Goal: Transaction & Acquisition: Purchase product/service

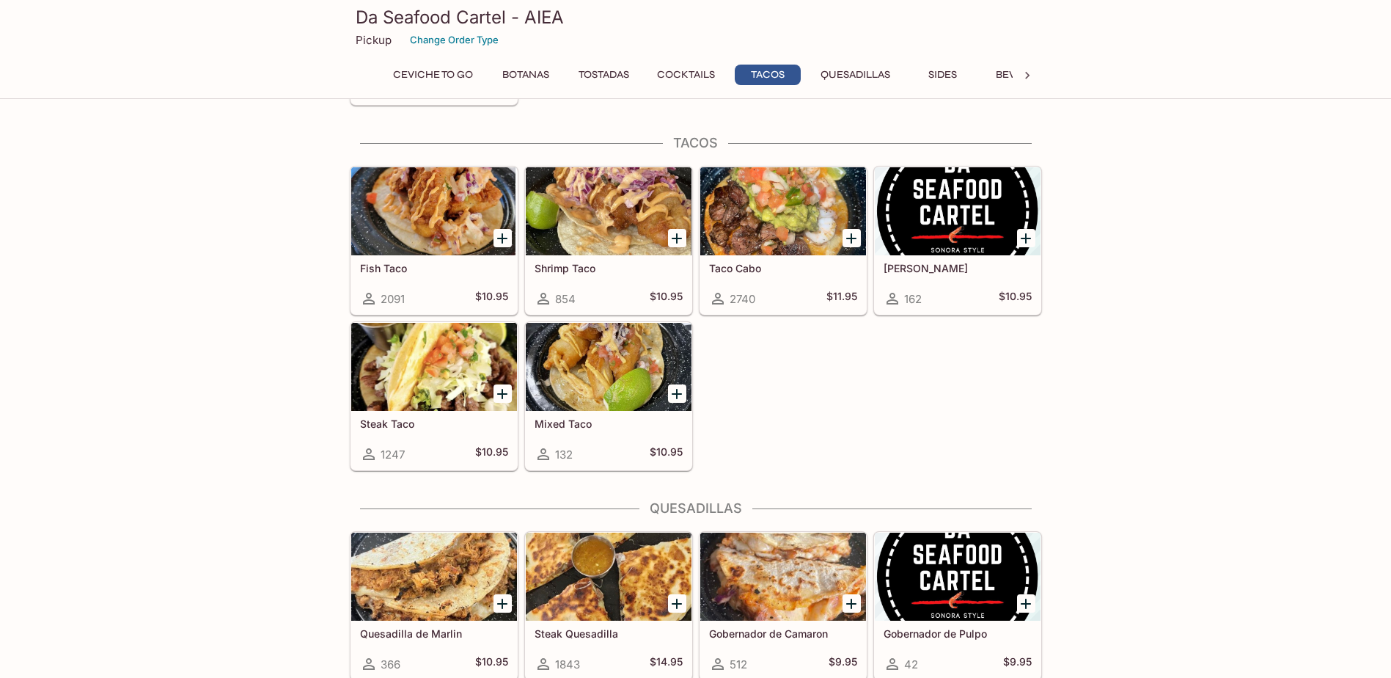
scroll to position [1613, 0]
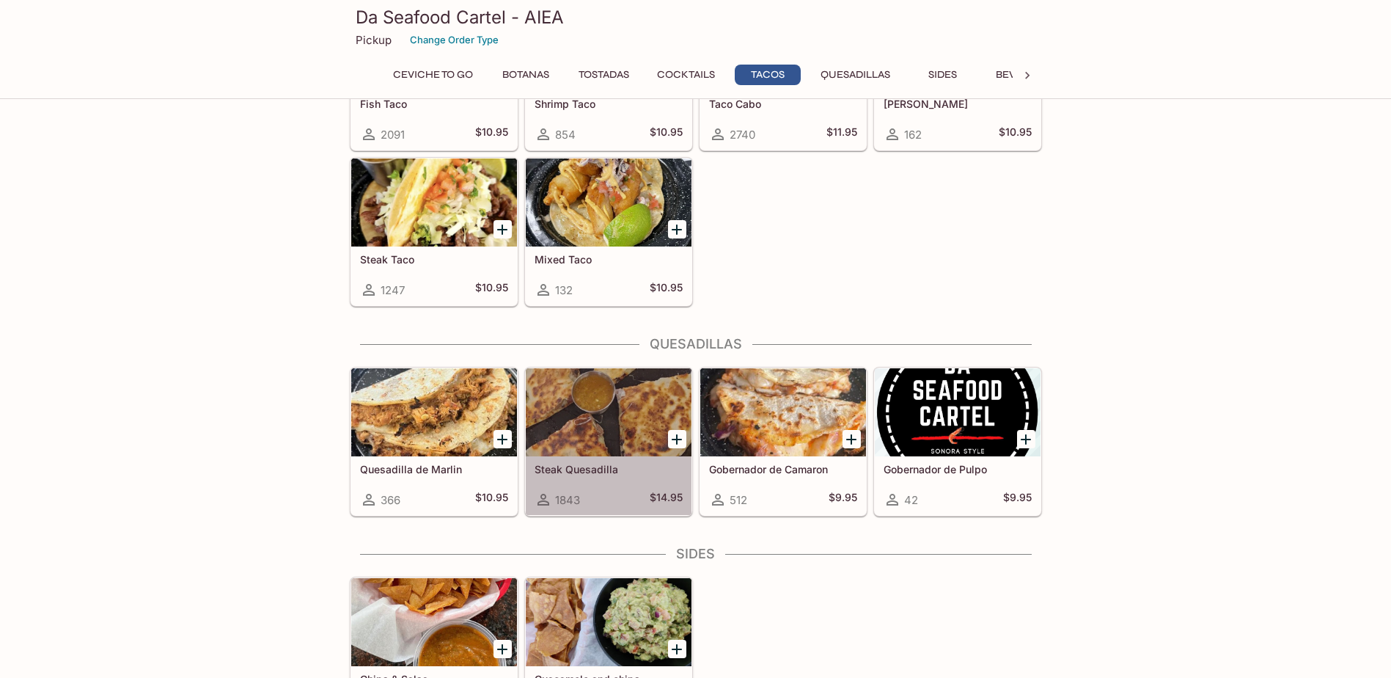
click at [617, 475] on div "Steak Quesadilla 1843 $14.95" at bounding box center [609, 485] width 166 height 59
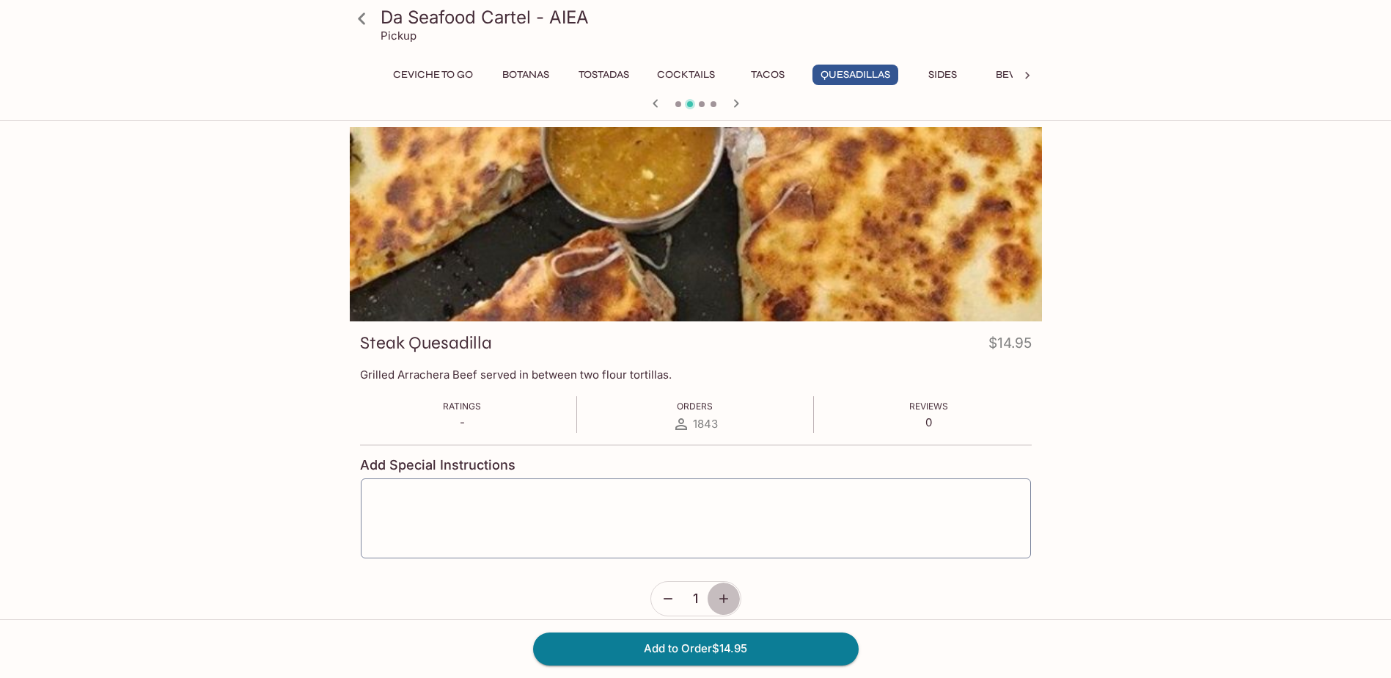
click at [731, 609] on button "button" at bounding box center [724, 598] width 34 height 34
click at [729, 603] on icon "button" at bounding box center [723, 598] width 15 height 15
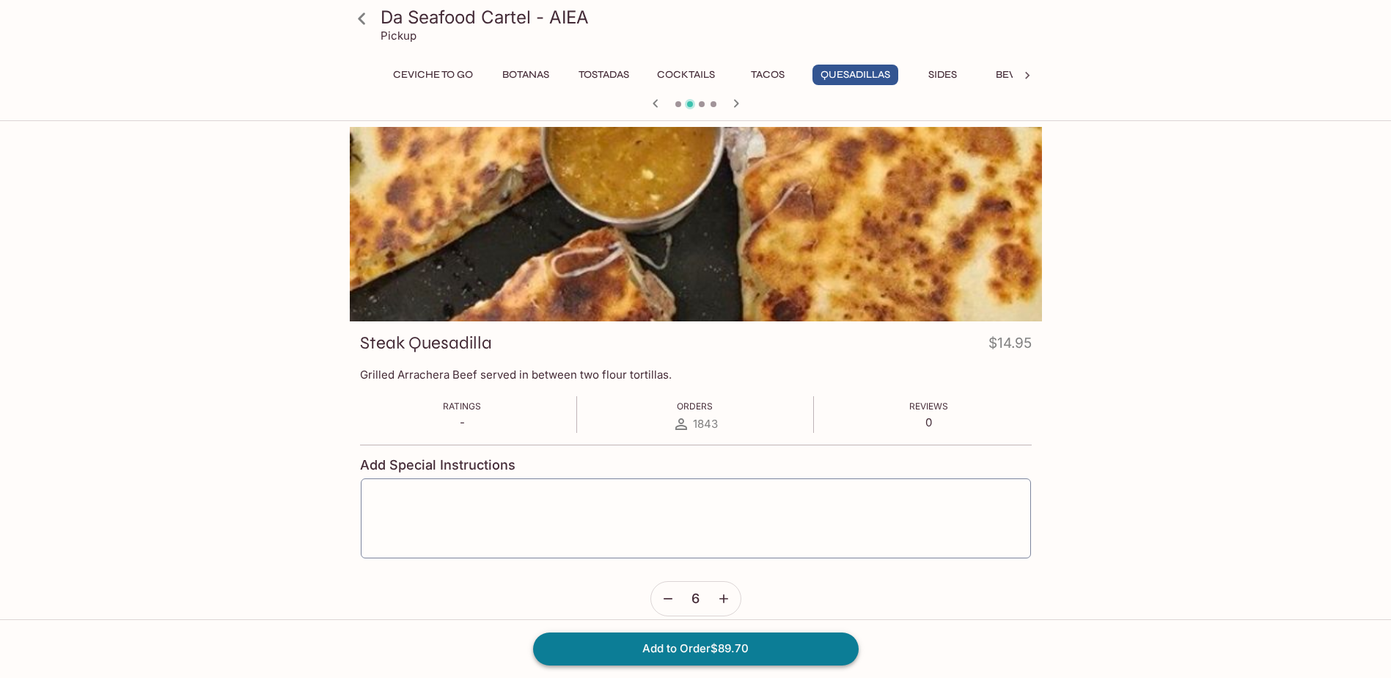
click at [752, 642] on button "Add to Order $89.70" at bounding box center [696, 648] width 326 height 32
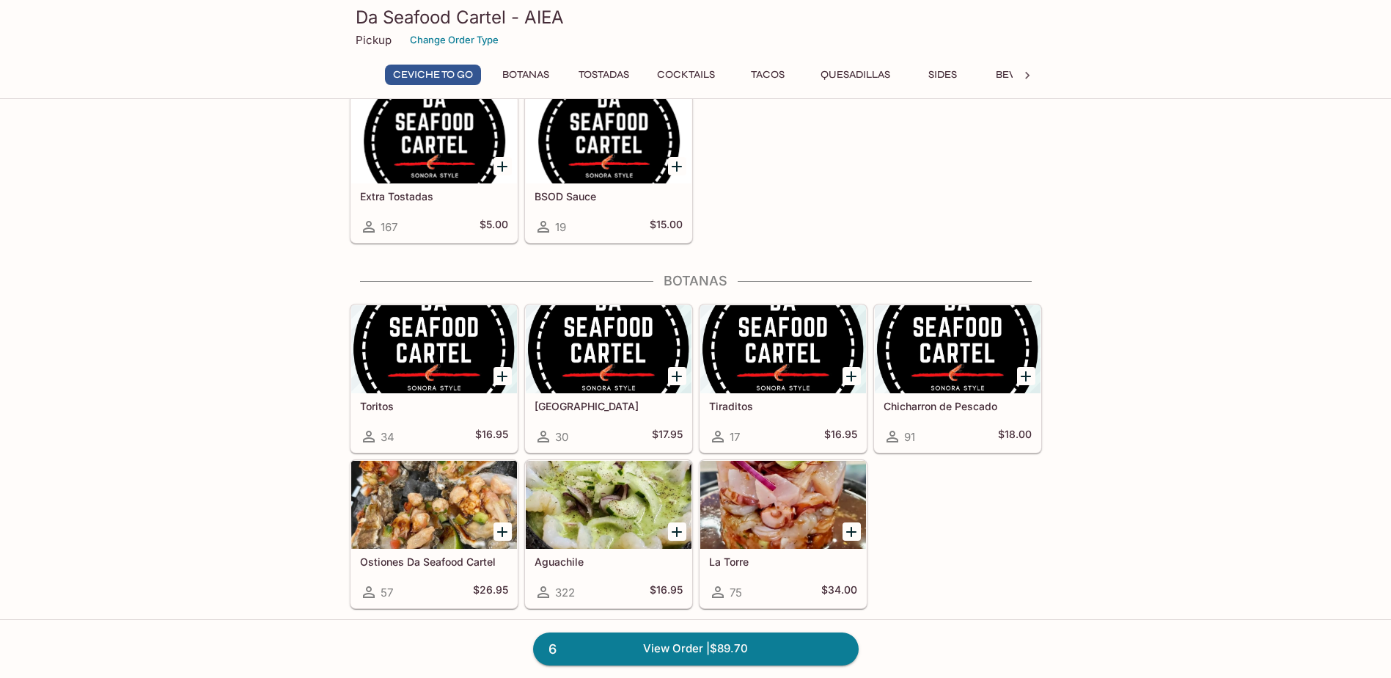
scroll to position [220, 0]
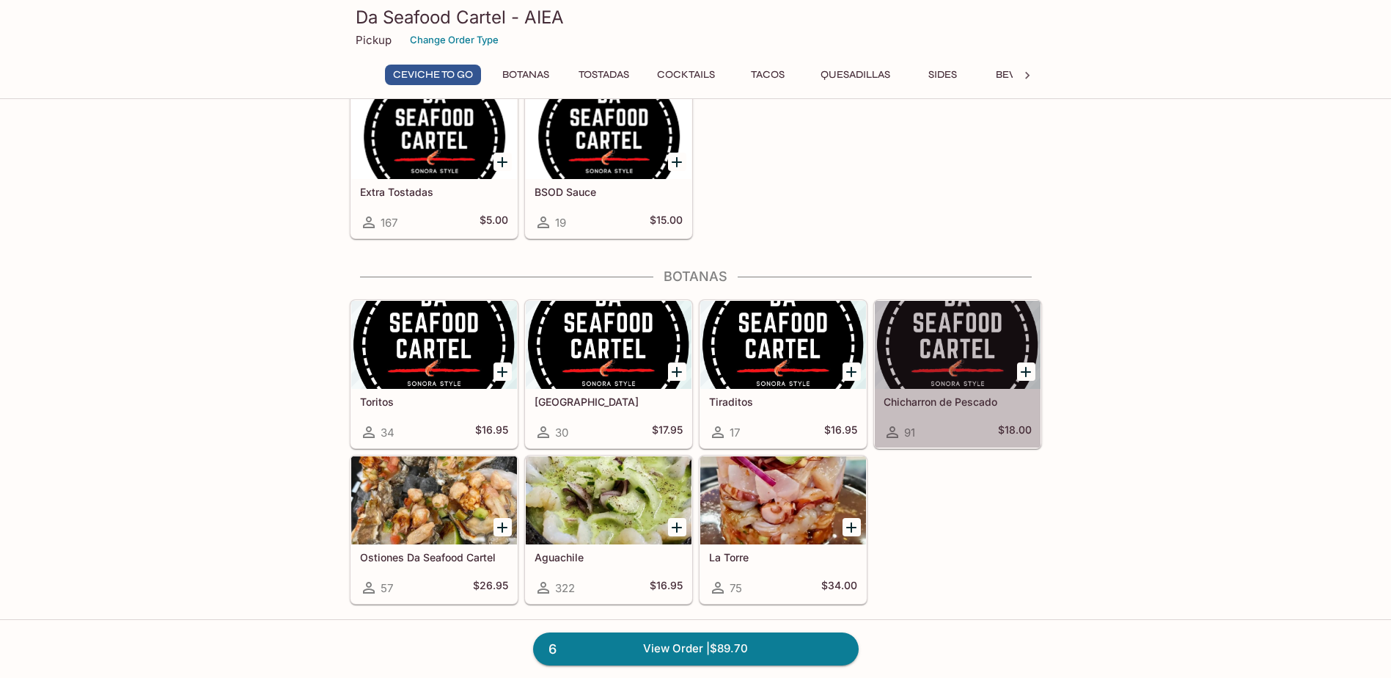
click at [956, 418] on div "Chicharron de Pescado 91 $18.00" at bounding box center [958, 418] width 166 height 59
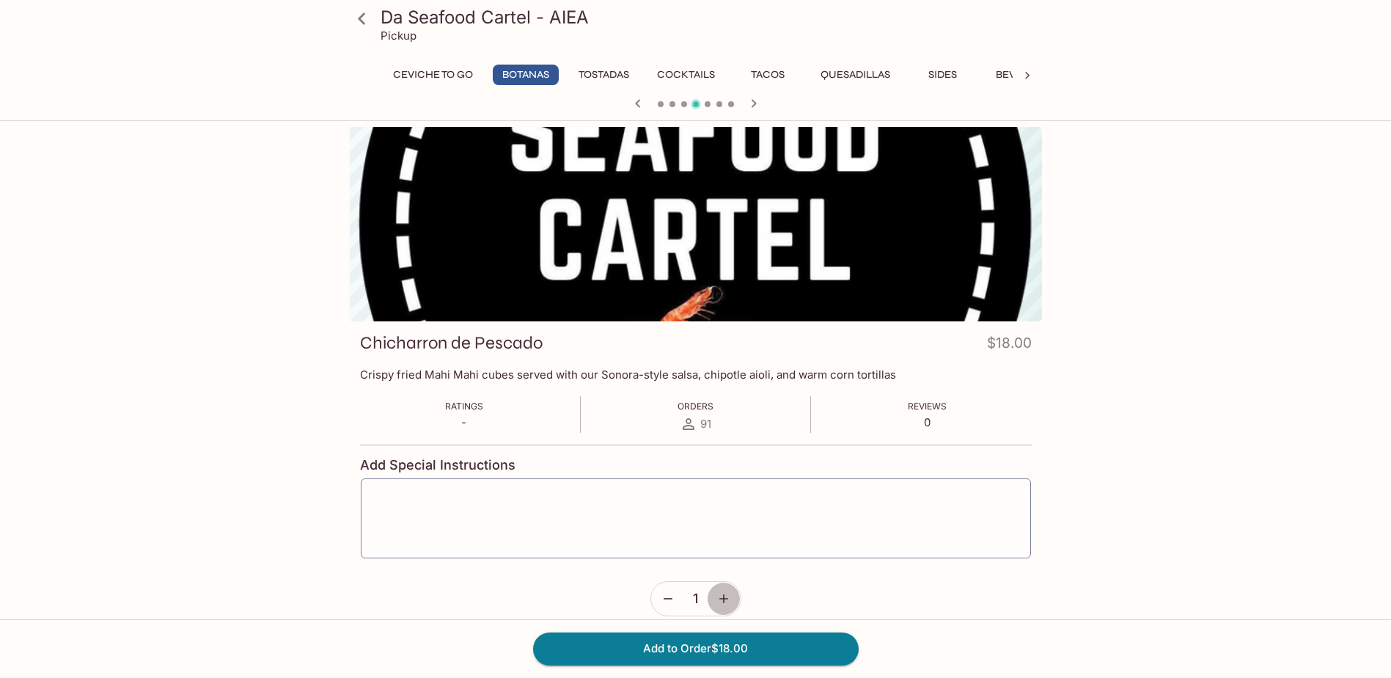
click at [733, 603] on button "button" at bounding box center [724, 598] width 34 height 34
click at [790, 658] on button "Add to Order $36.00" at bounding box center [696, 648] width 326 height 32
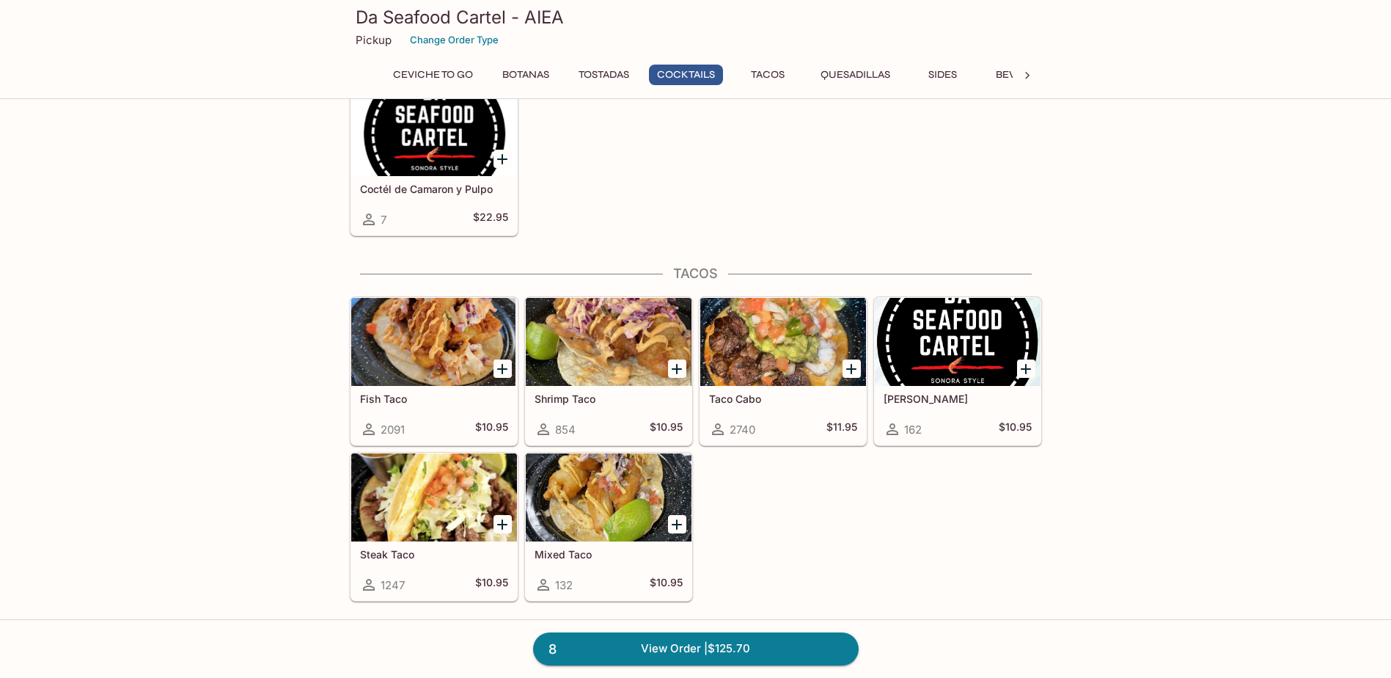
scroll to position [1320, 0]
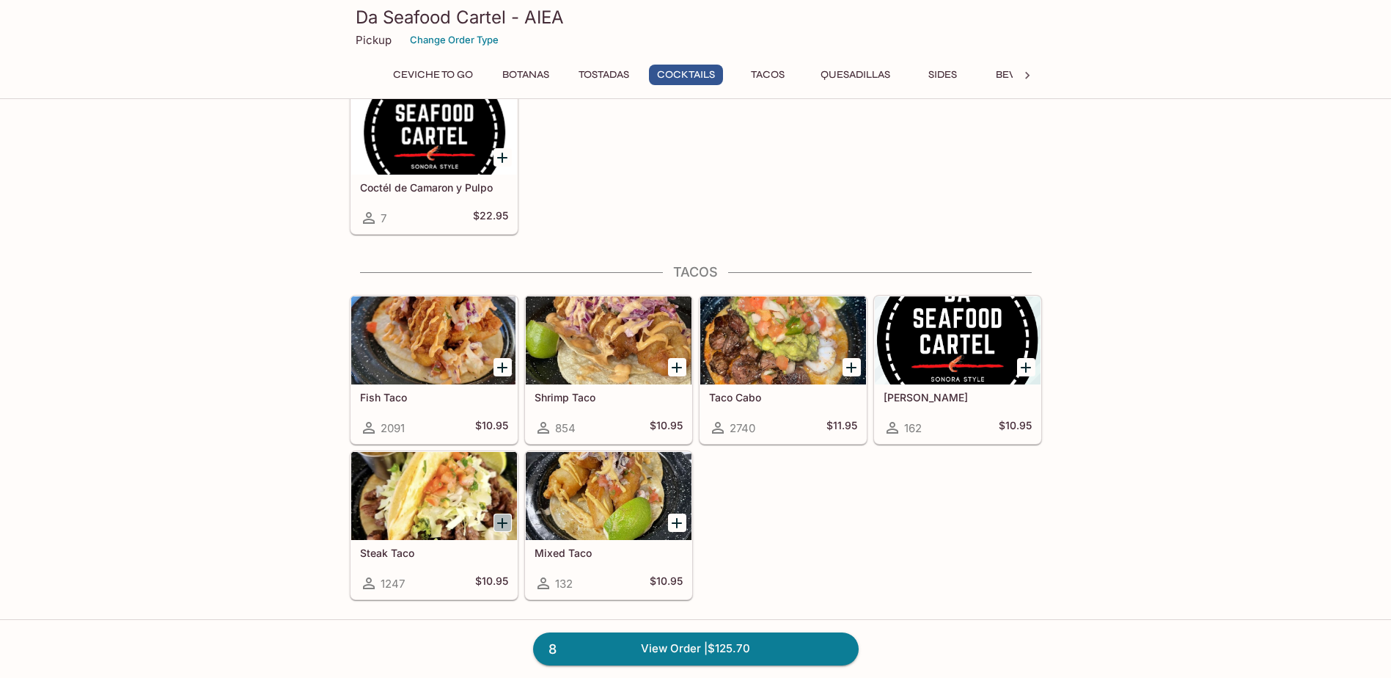
click at [501, 521] on icon "Add Steak Taco" at bounding box center [502, 523] width 18 height 18
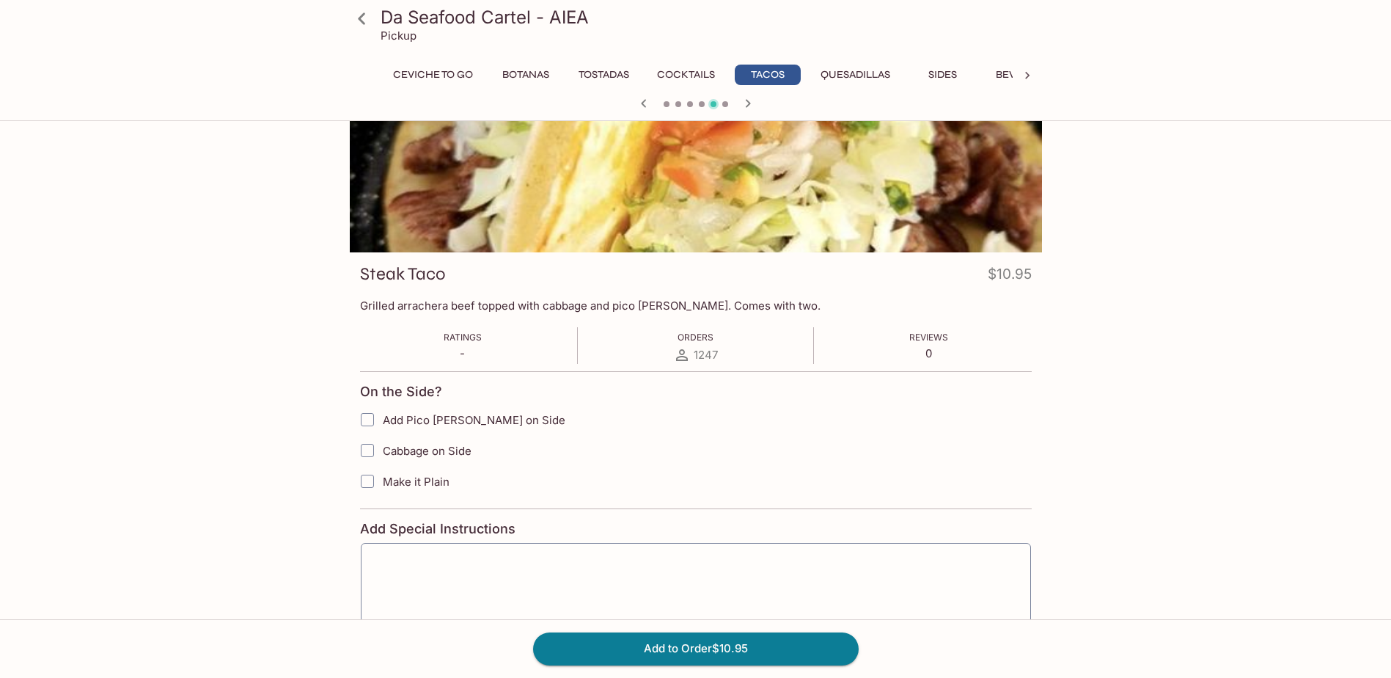
scroll to position [152, 0]
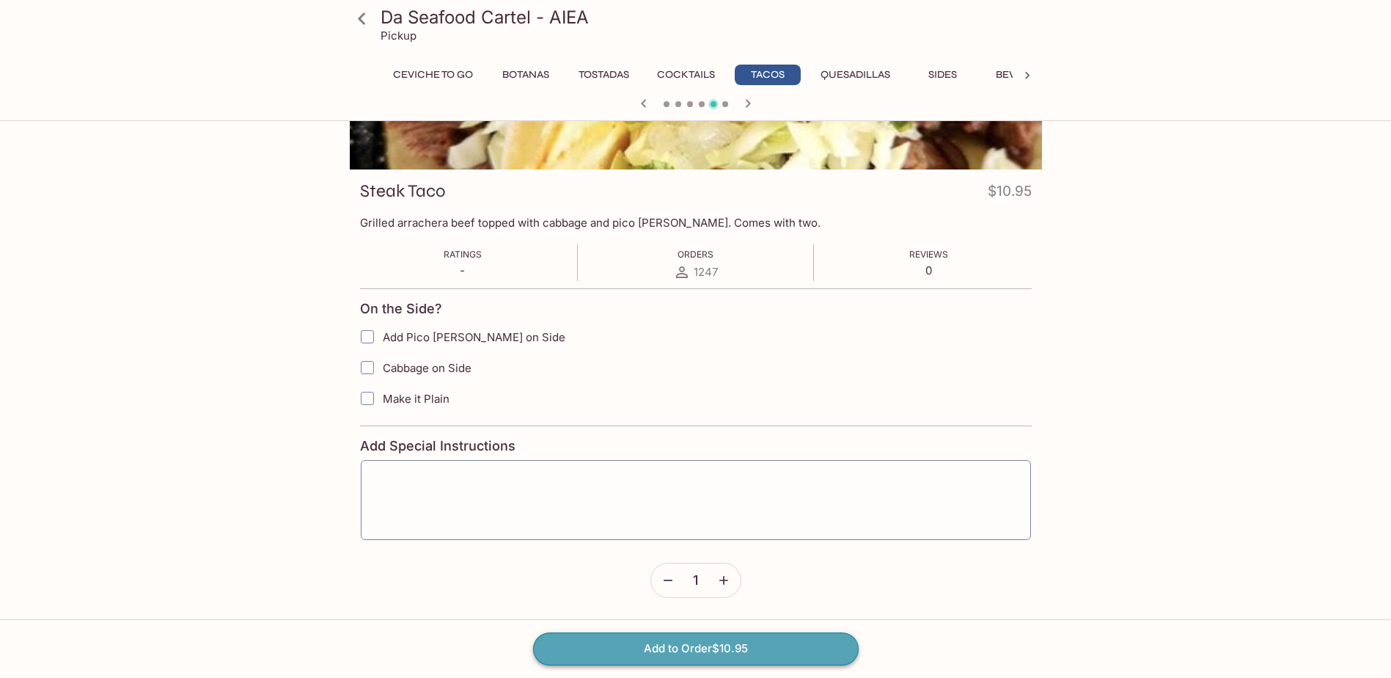
click at [758, 643] on button "Add to Order $10.95" at bounding box center [696, 648] width 326 height 32
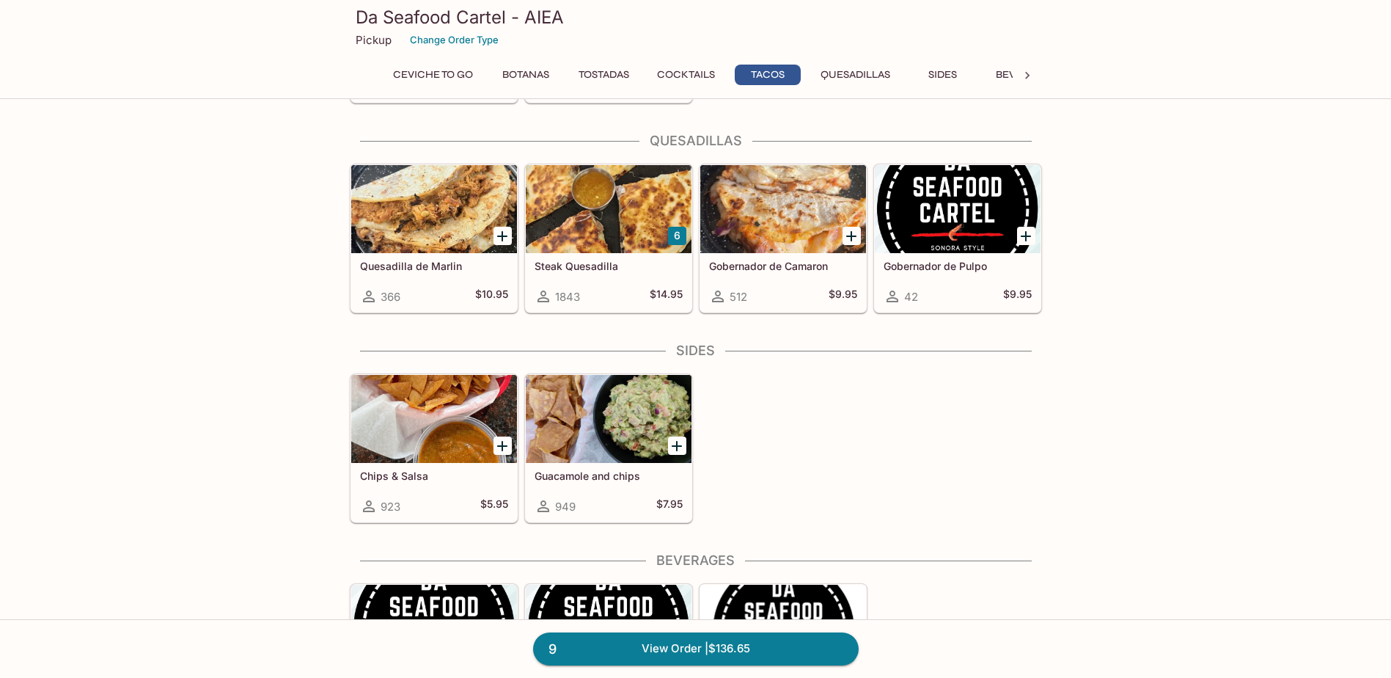
scroll to position [1980, 0]
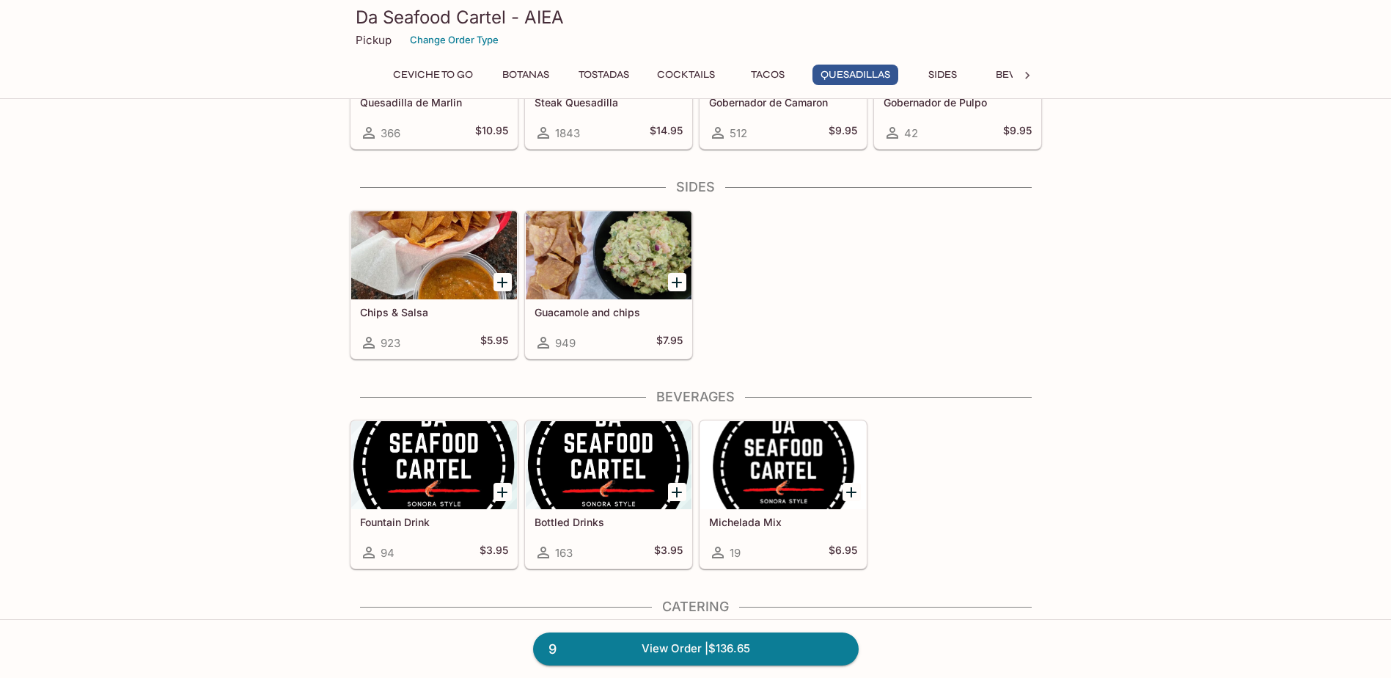
click at [497, 327] on div "Chips & Salsa 923 $5.95" at bounding box center [434, 328] width 166 height 59
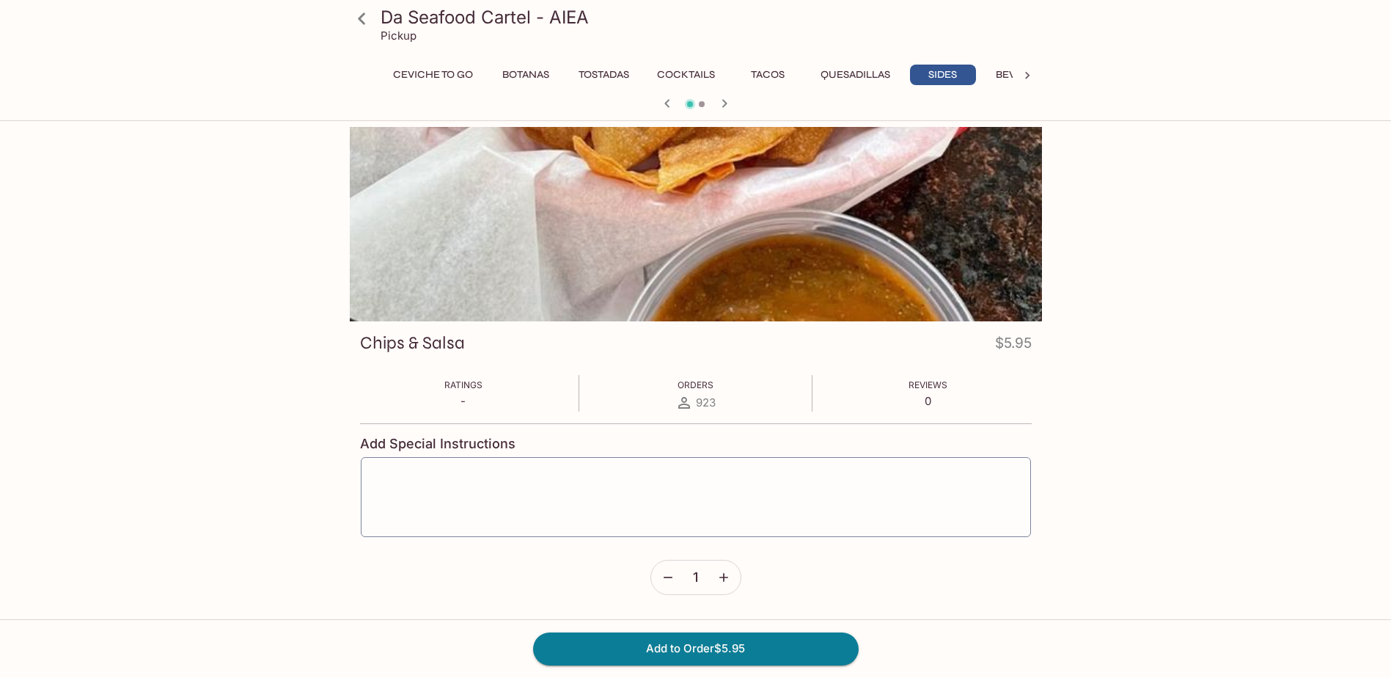
click at [728, 589] on button "button" at bounding box center [724, 577] width 34 height 34
click at [749, 659] on button "Add to Order $29.75" at bounding box center [696, 648] width 326 height 32
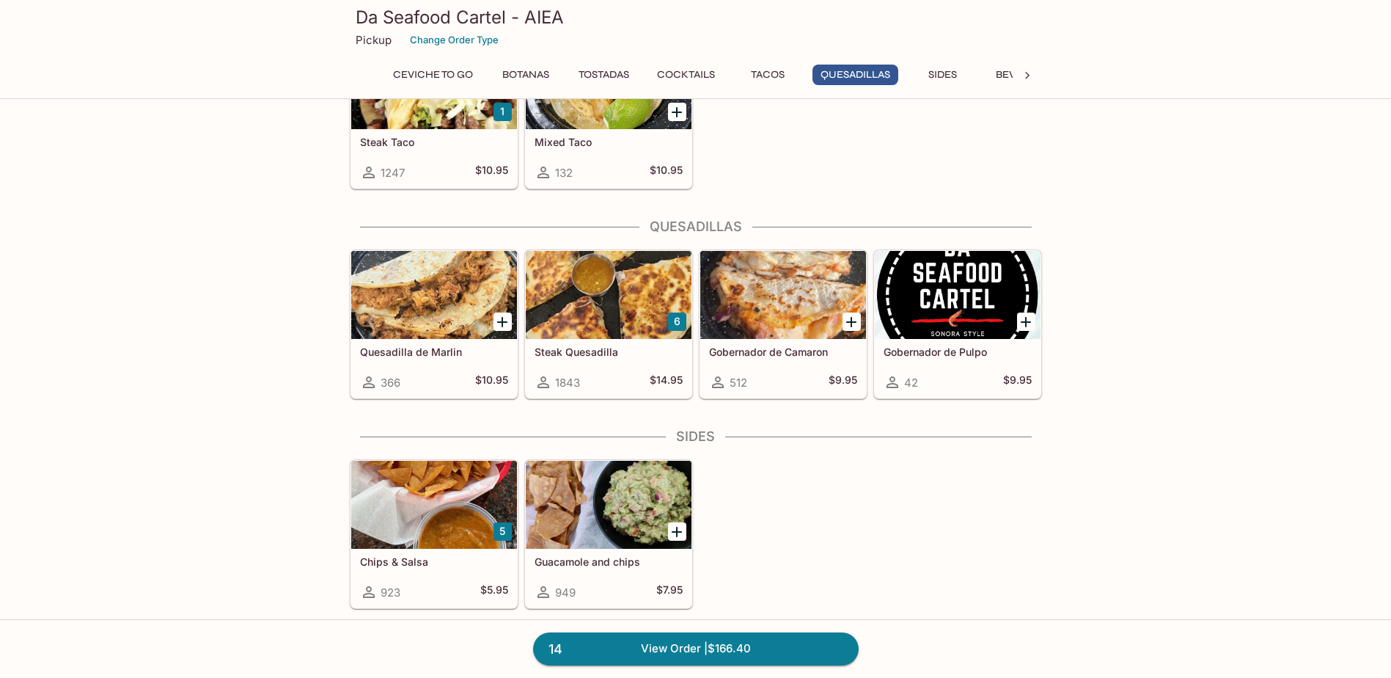
scroll to position [1833, 0]
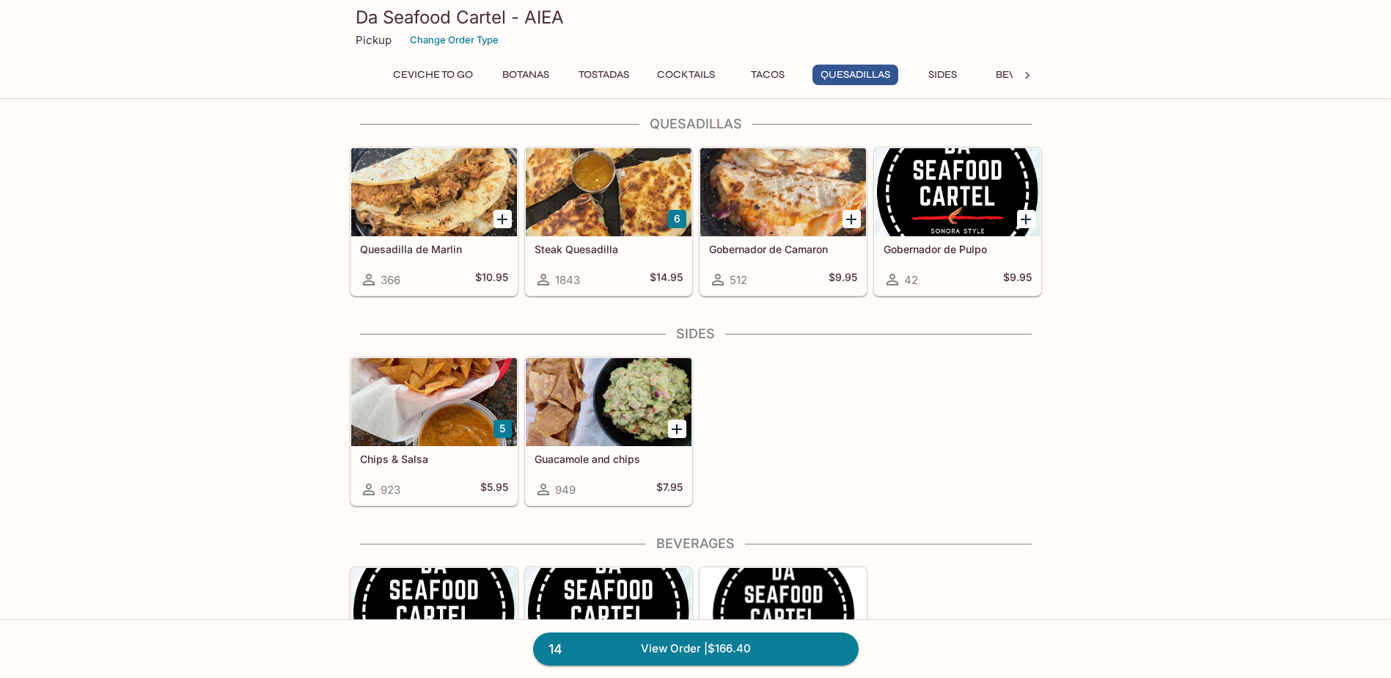
click at [672, 427] on icon "Add Guacamole and chips" at bounding box center [677, 429] width 18 height 18
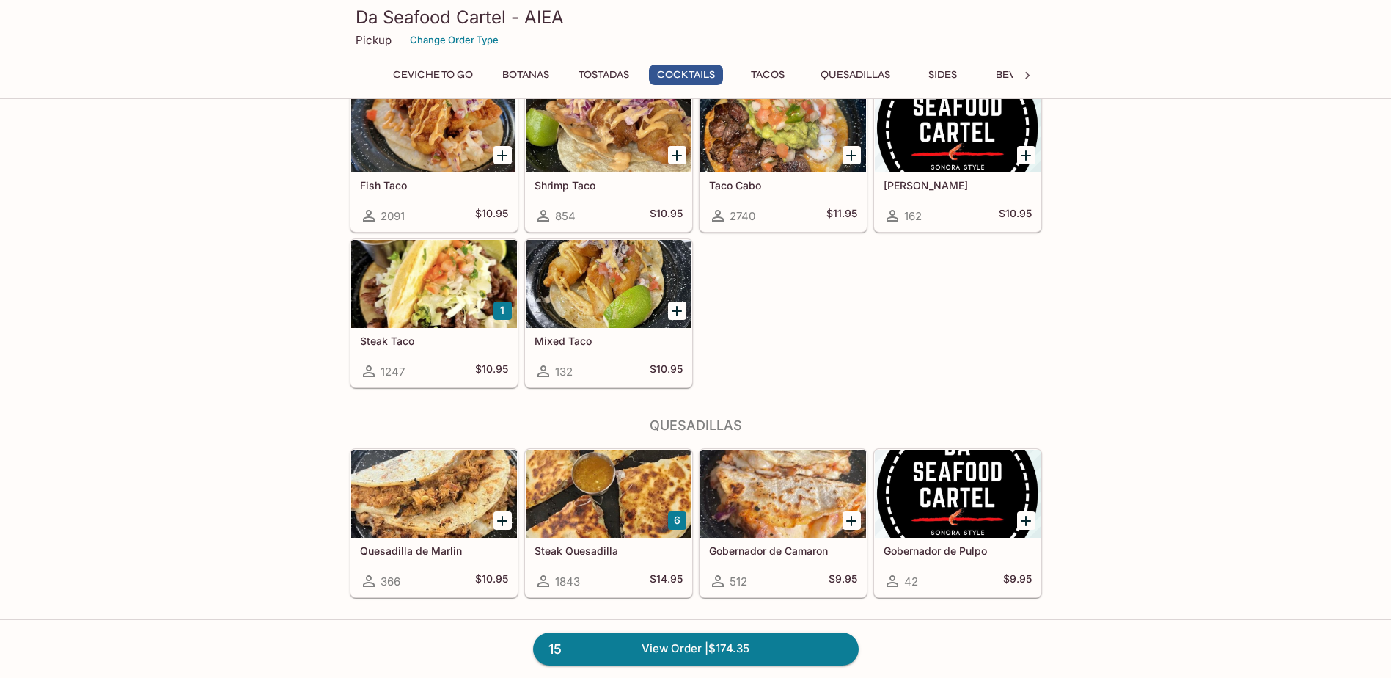
scroll to position [1421, 0]
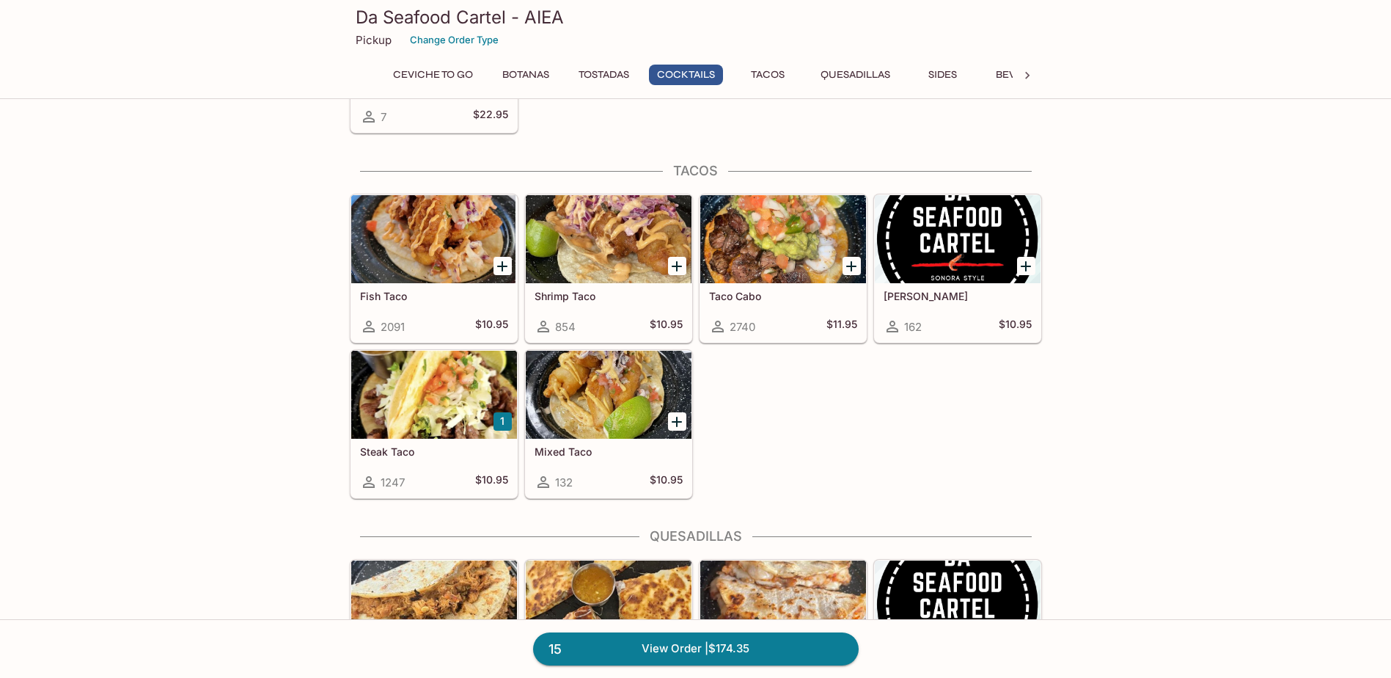
click at [855, 258] on icon "Add Taco Cabo" at bounding box center [852, 266] width 18 height 18
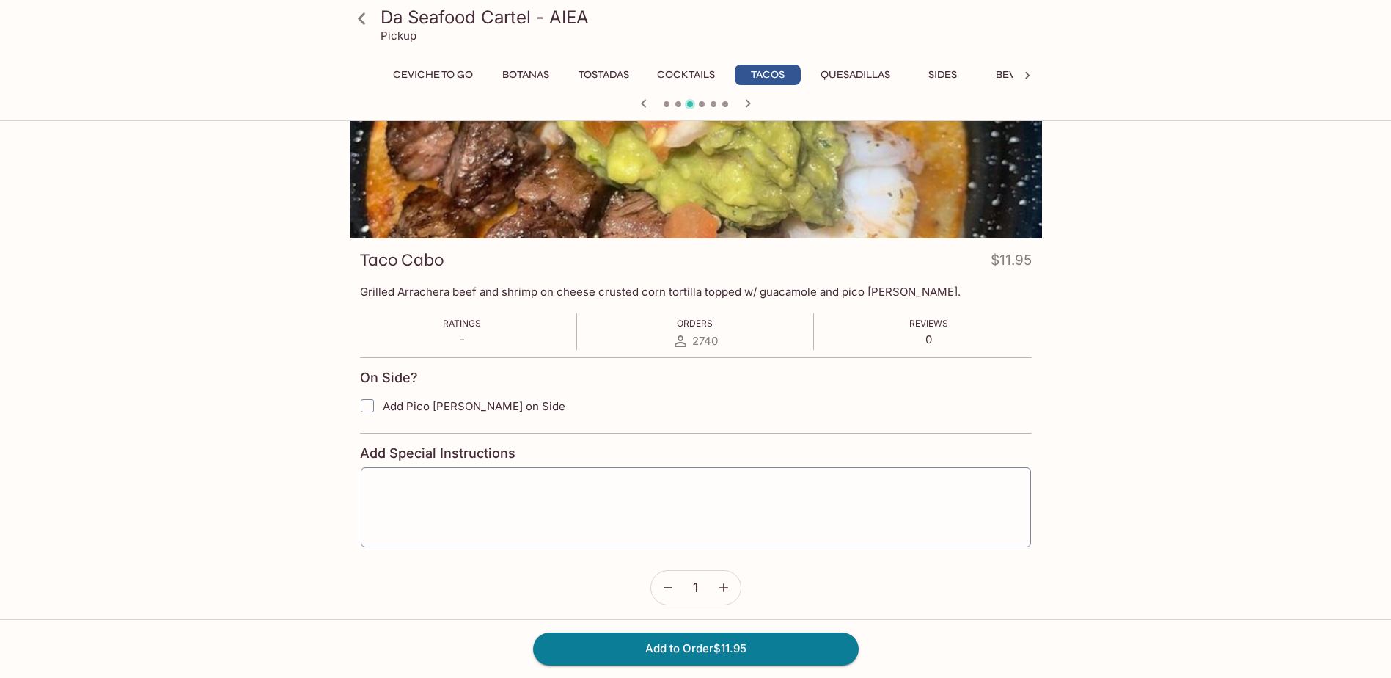
scroll to position [152, 0]
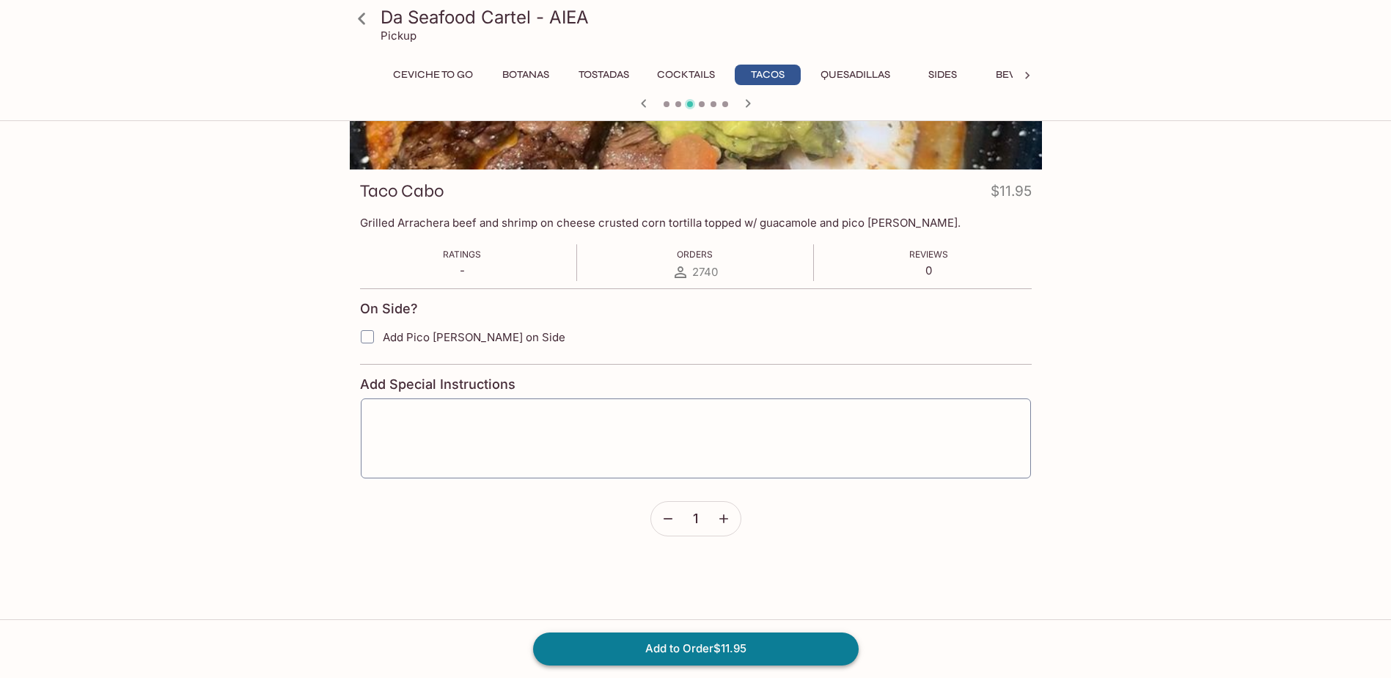
click at [755, 645] on button "Add to Order $11.95" at bounding box center [696, 648] width 326 height 32
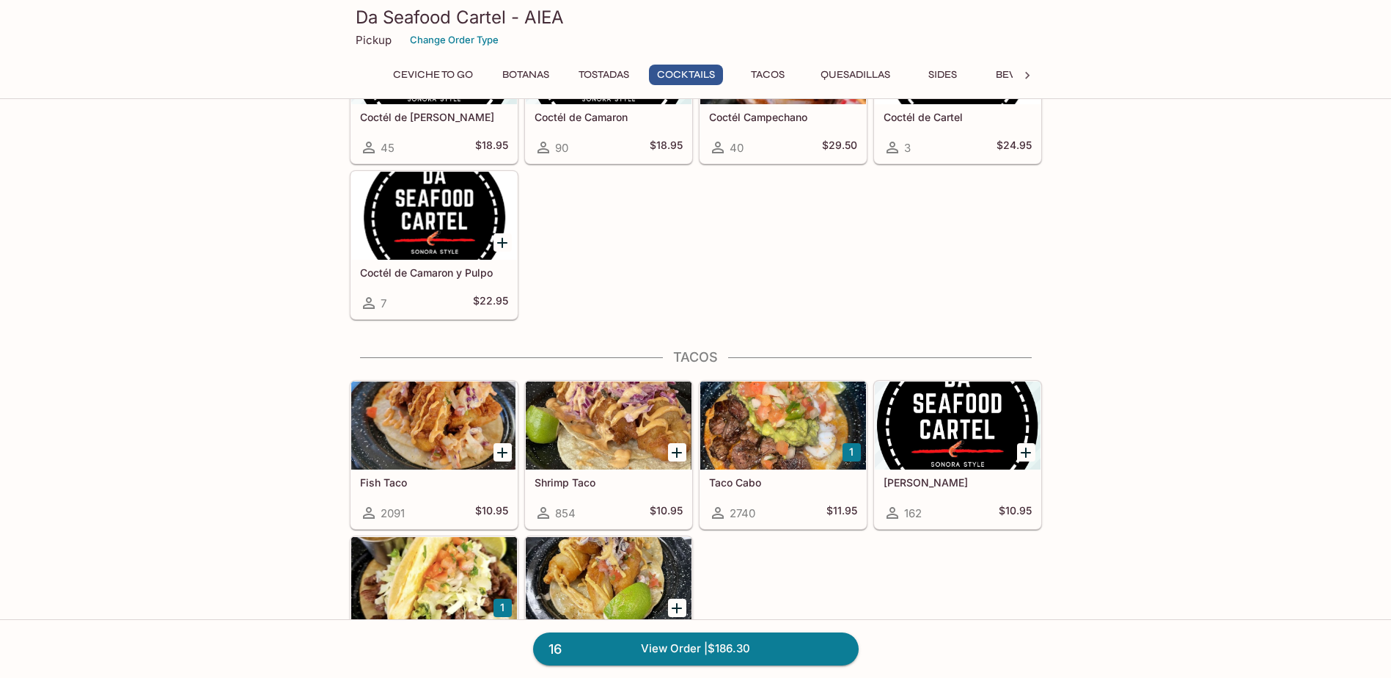
scroll to position [1320, 0]
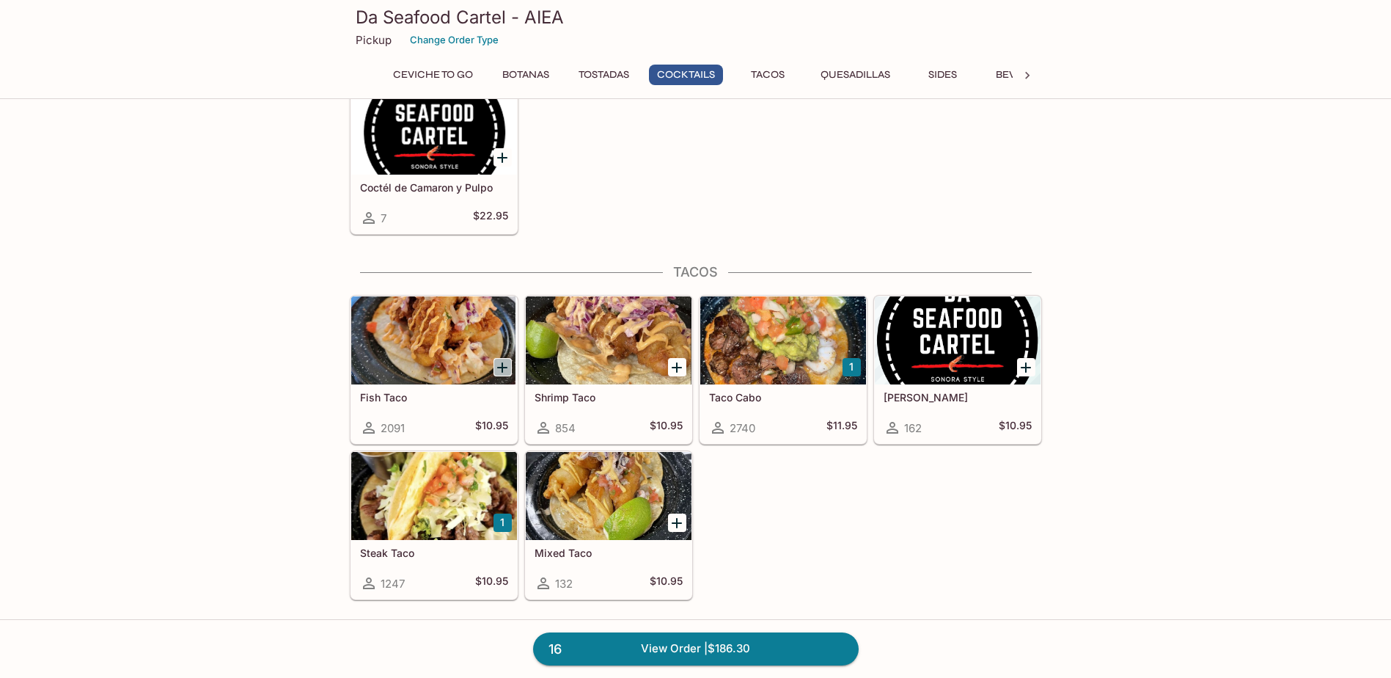
click at [504, 369] on icon "Add Fish Taco" at bounding box center [502, 368] width 18 height 18
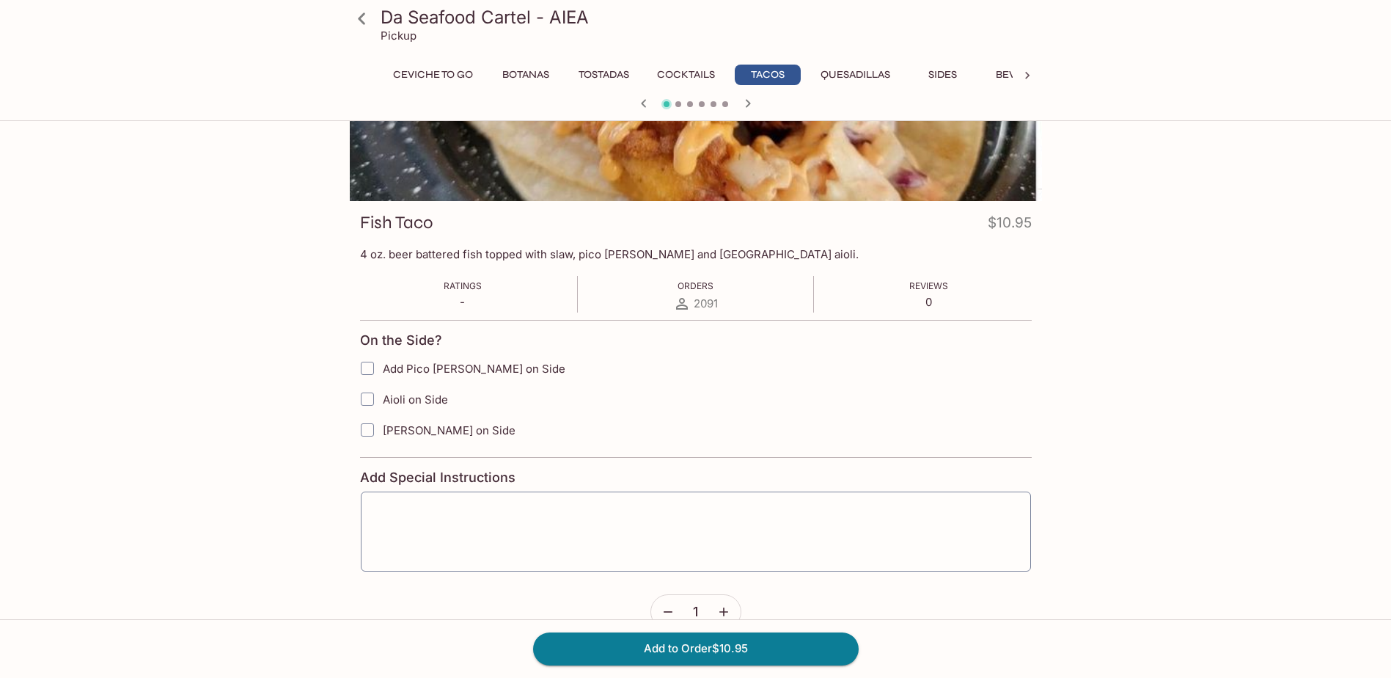
scroll to position [147, 0]
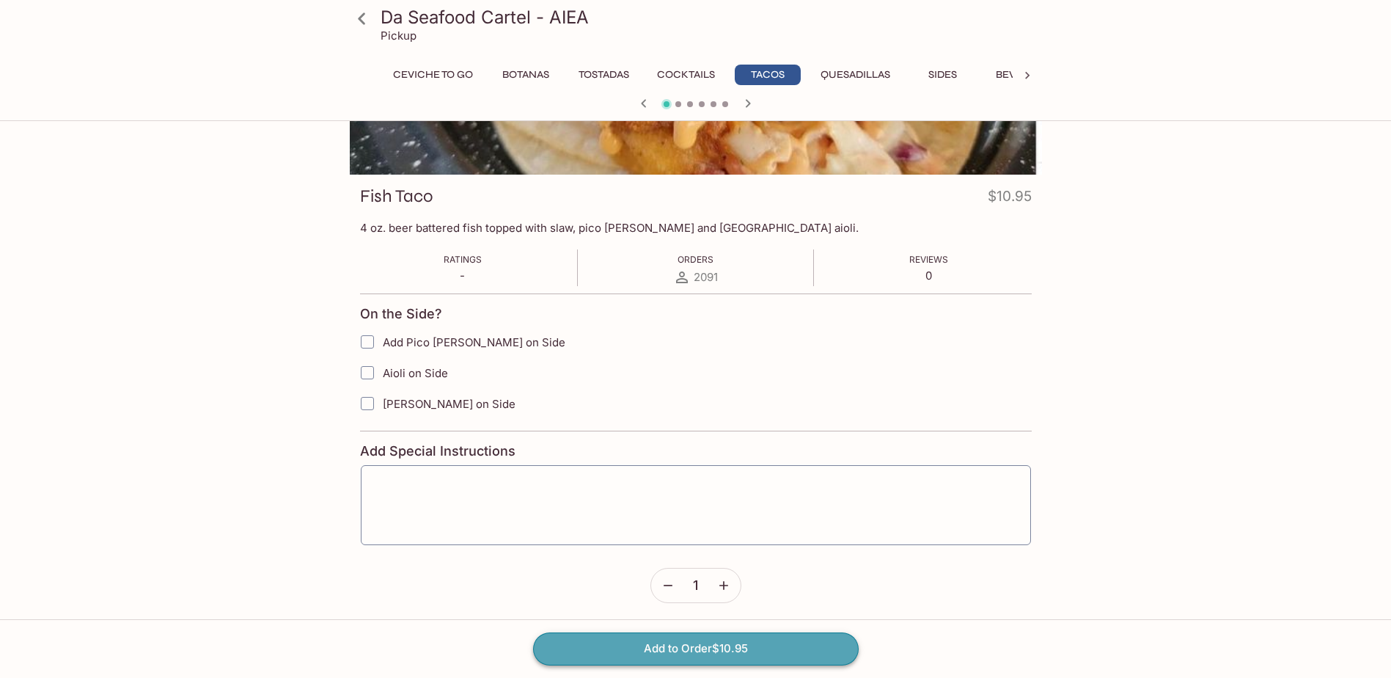
click at [754, 650] on button "Add to Order $10.95" at bounding box center [696, 648] width 326 height 32
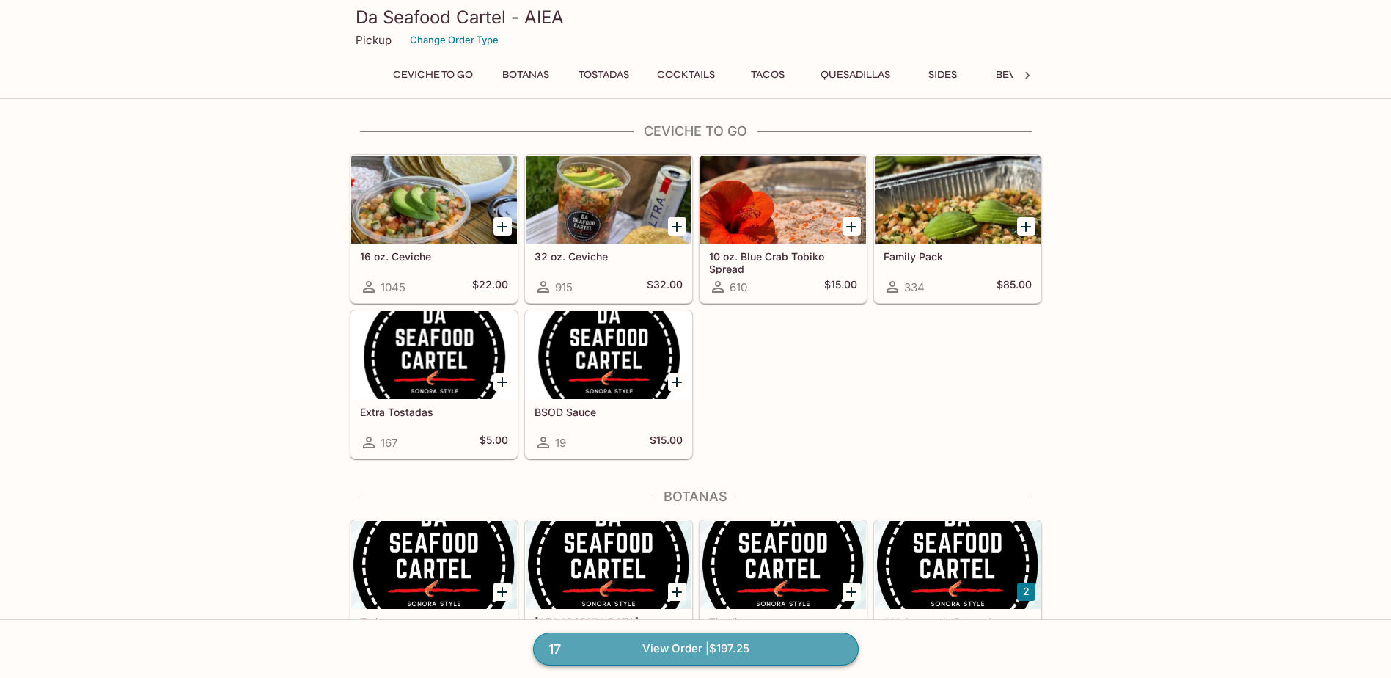
click at [735, 652] on link "17 View Order | $197.25" at bounding box center [696, 648] width 326 height 32
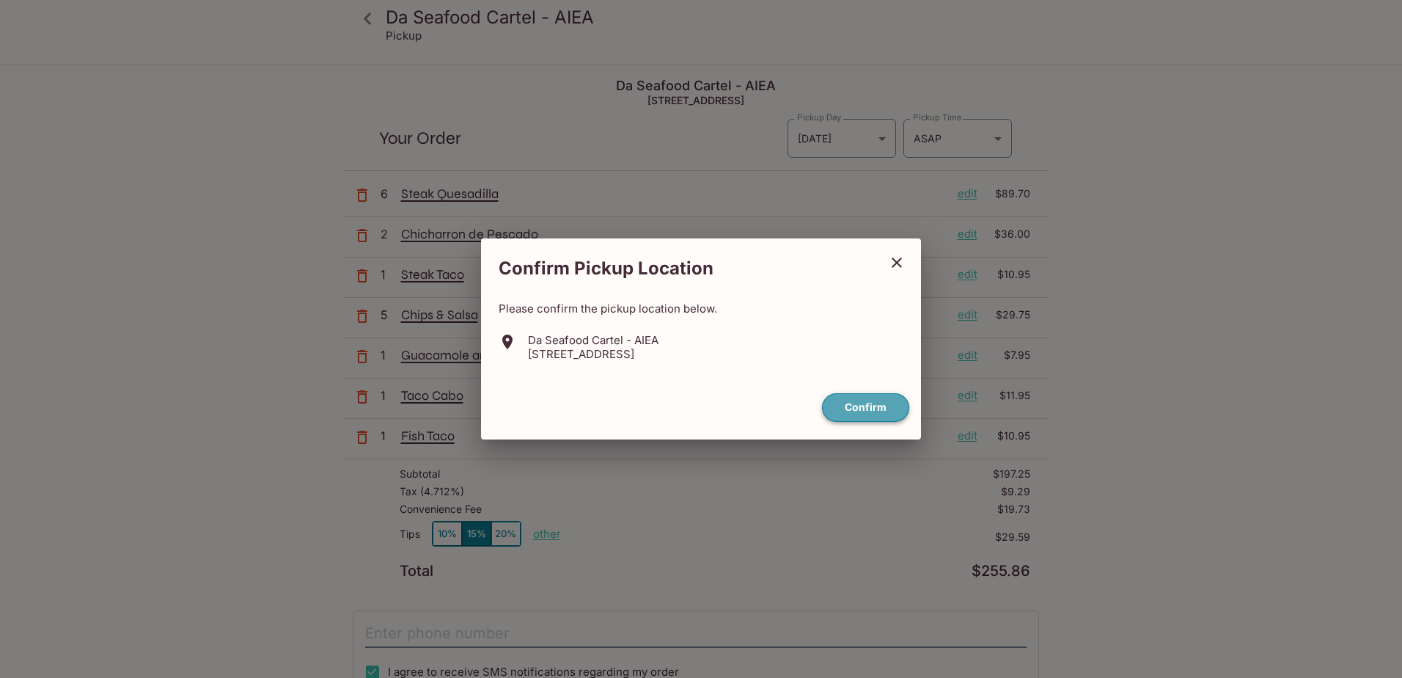
click at [863, 403] on button "Confirm" at bounding box center [865, 407] width 87 height 29
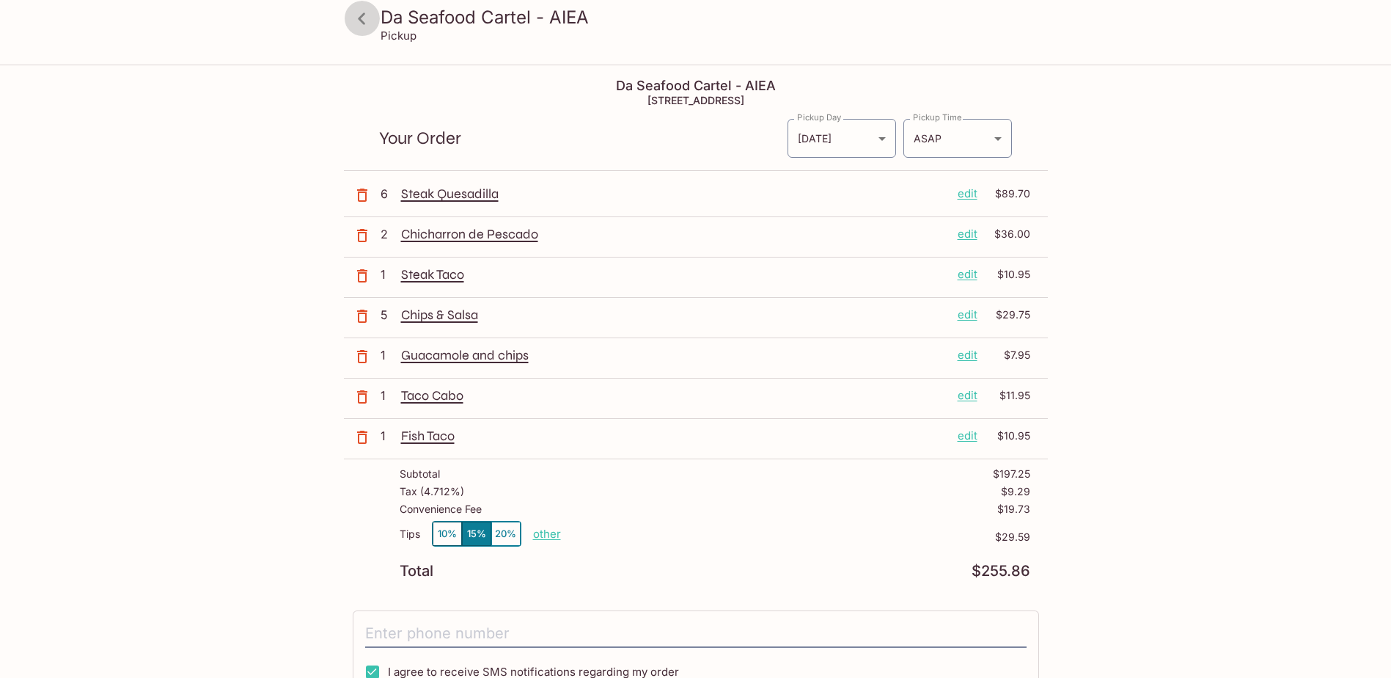
click at [369, 28] on icon at bounding box center [362, 19] width 26 height 26
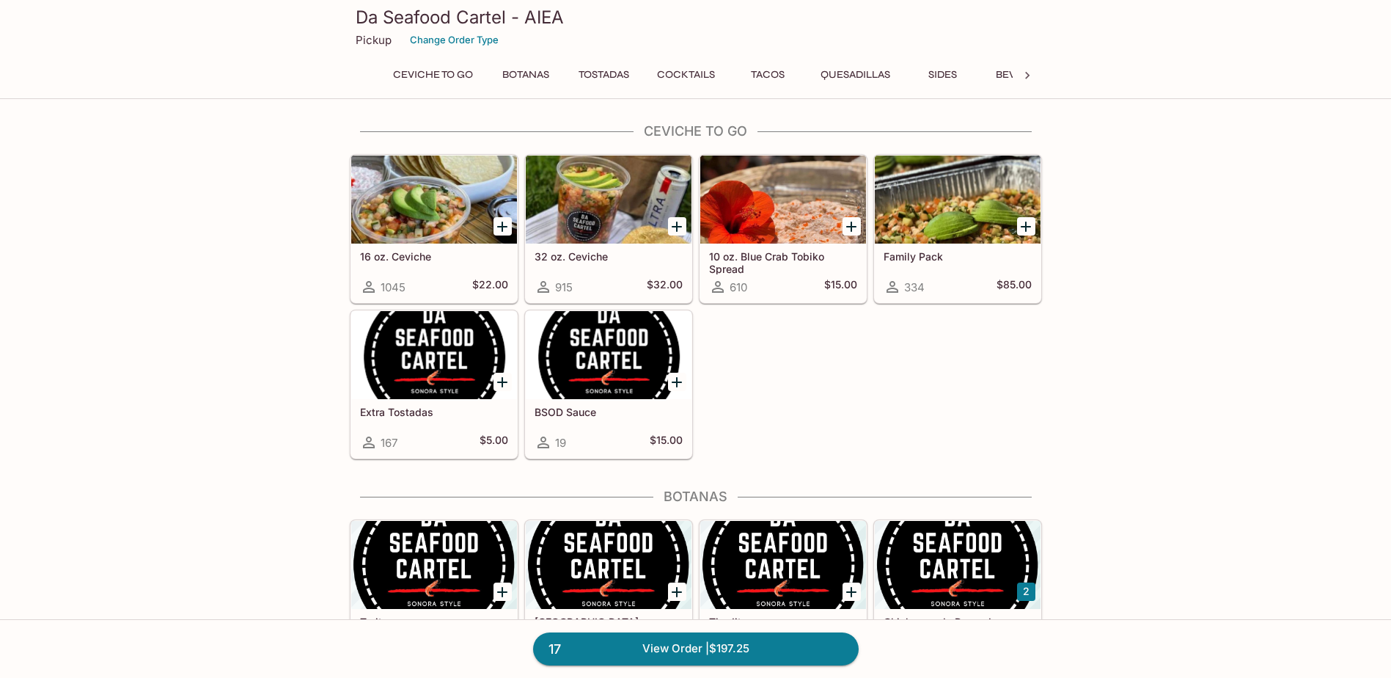
click at [946, 76] on button "Sides" at bounding box center [943, 75] width 66 height 21
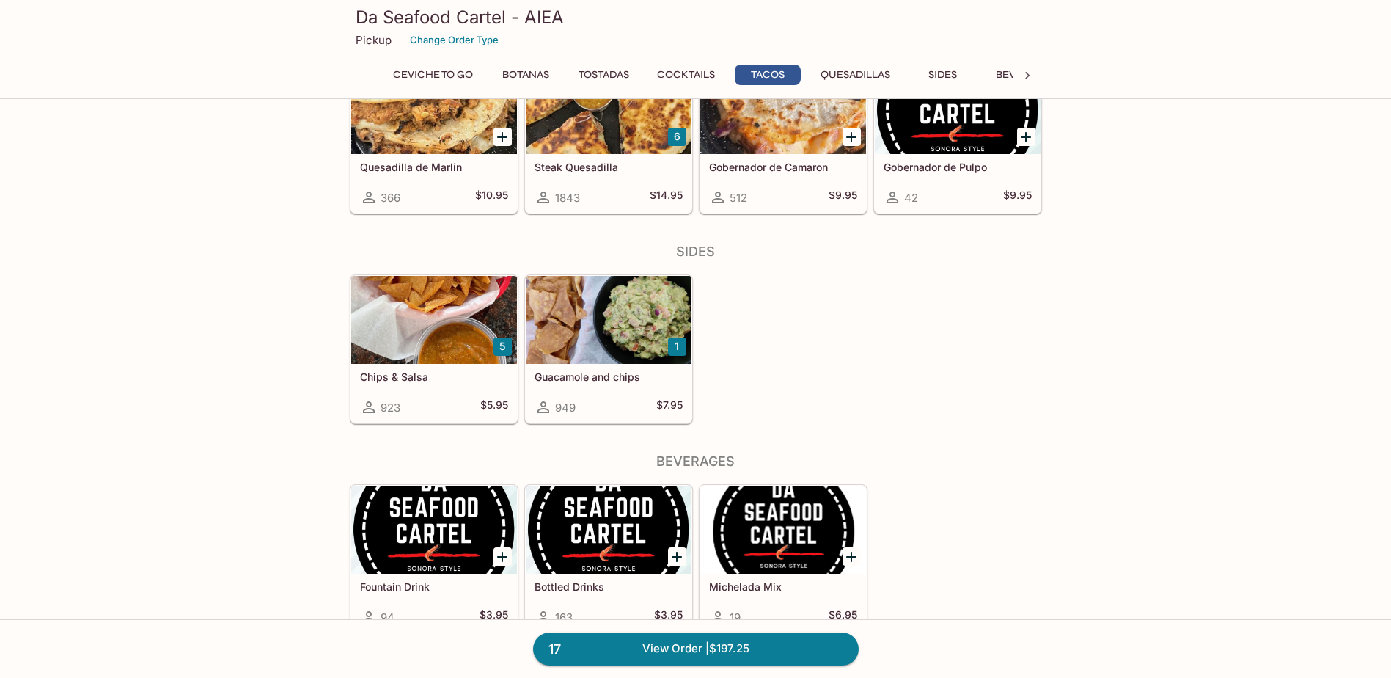
scroll to position [1788, 0]
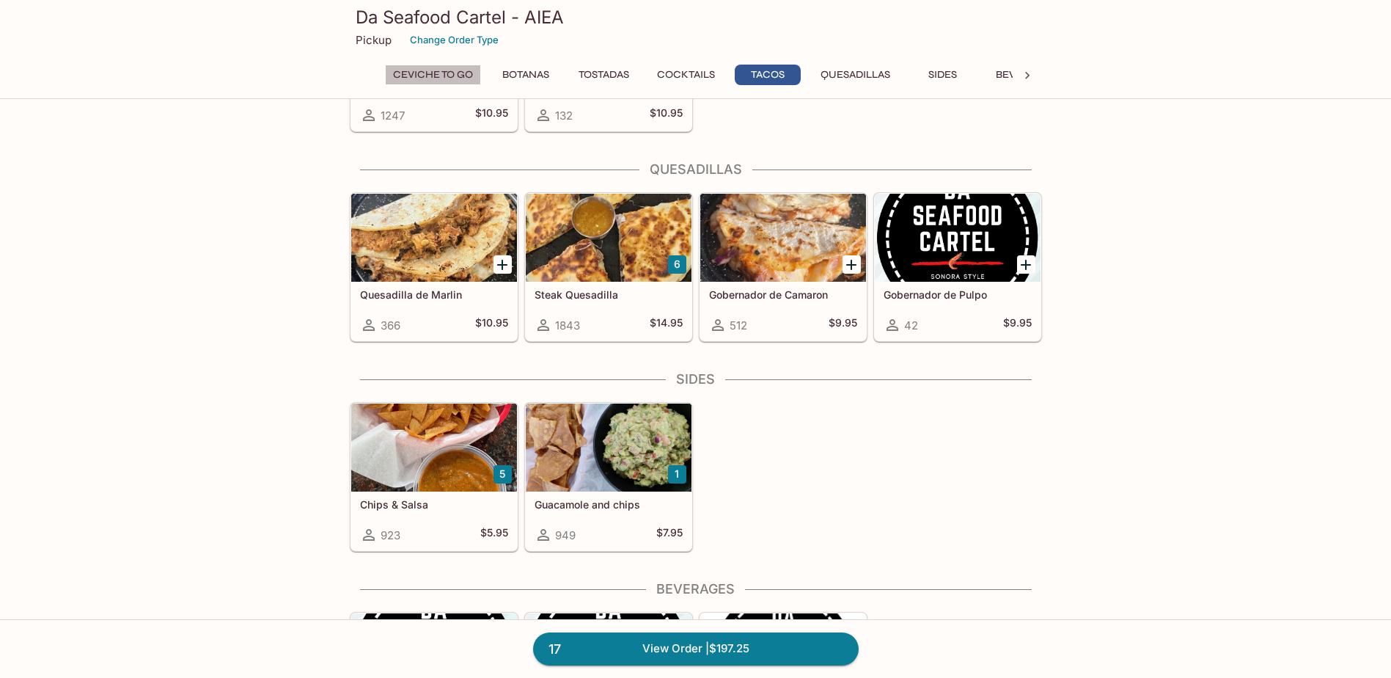
click at [466, 73] on button "Ceviche To Go" at bounding box center [433, 75] width 96 height 21
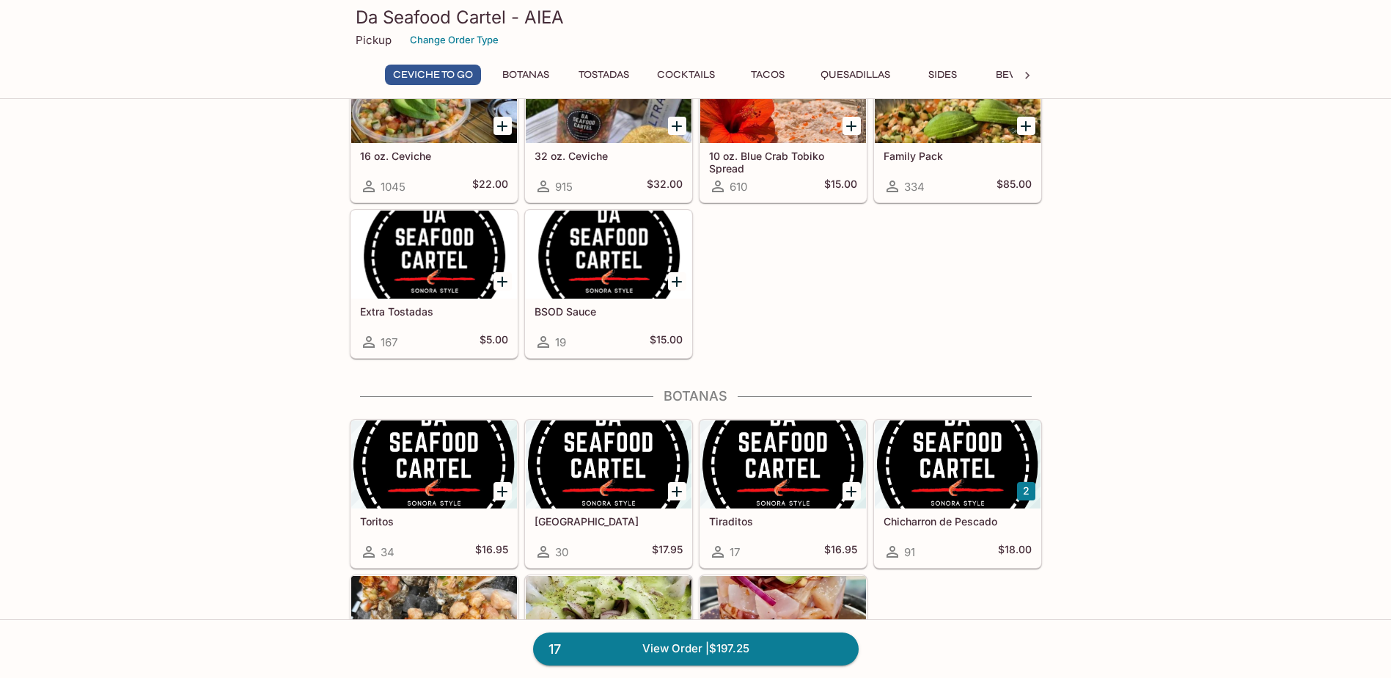
scroll to position [0, 0]
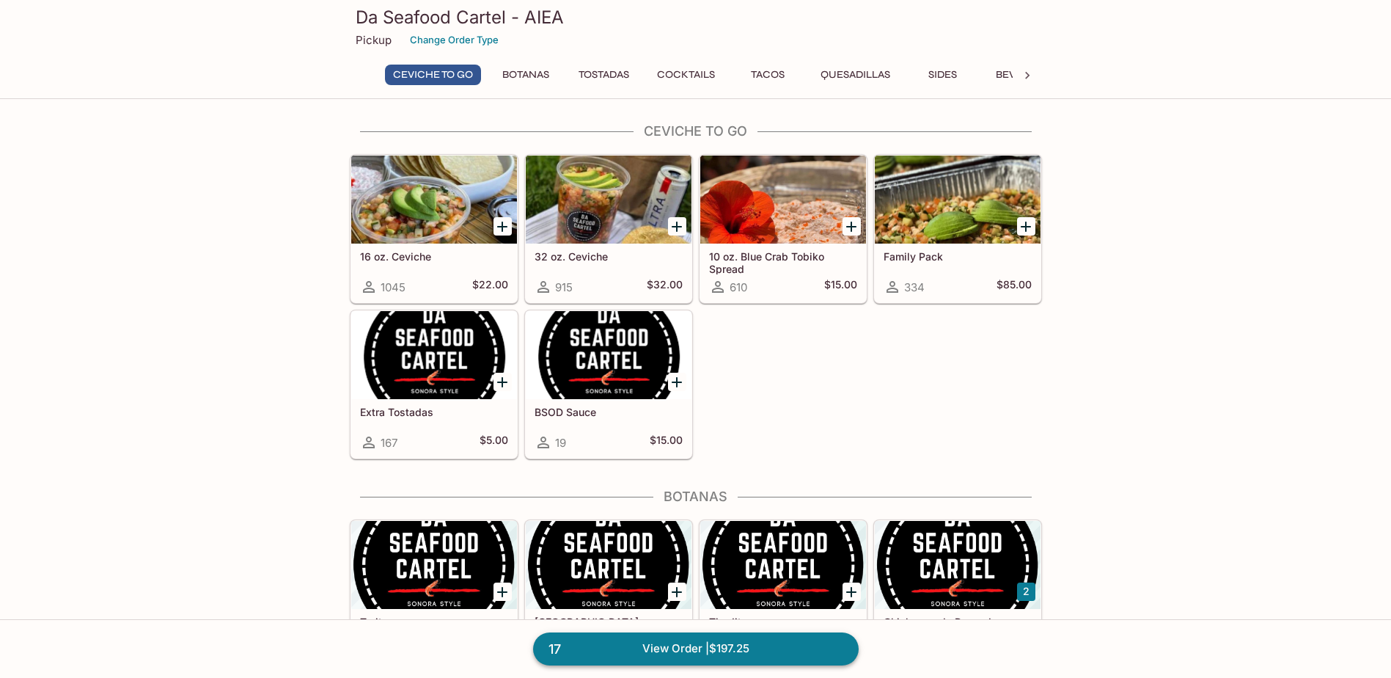
click at [748, 651] on link "17 View Order | $197.25" at bounding box center [696, 648] width 326 height 32
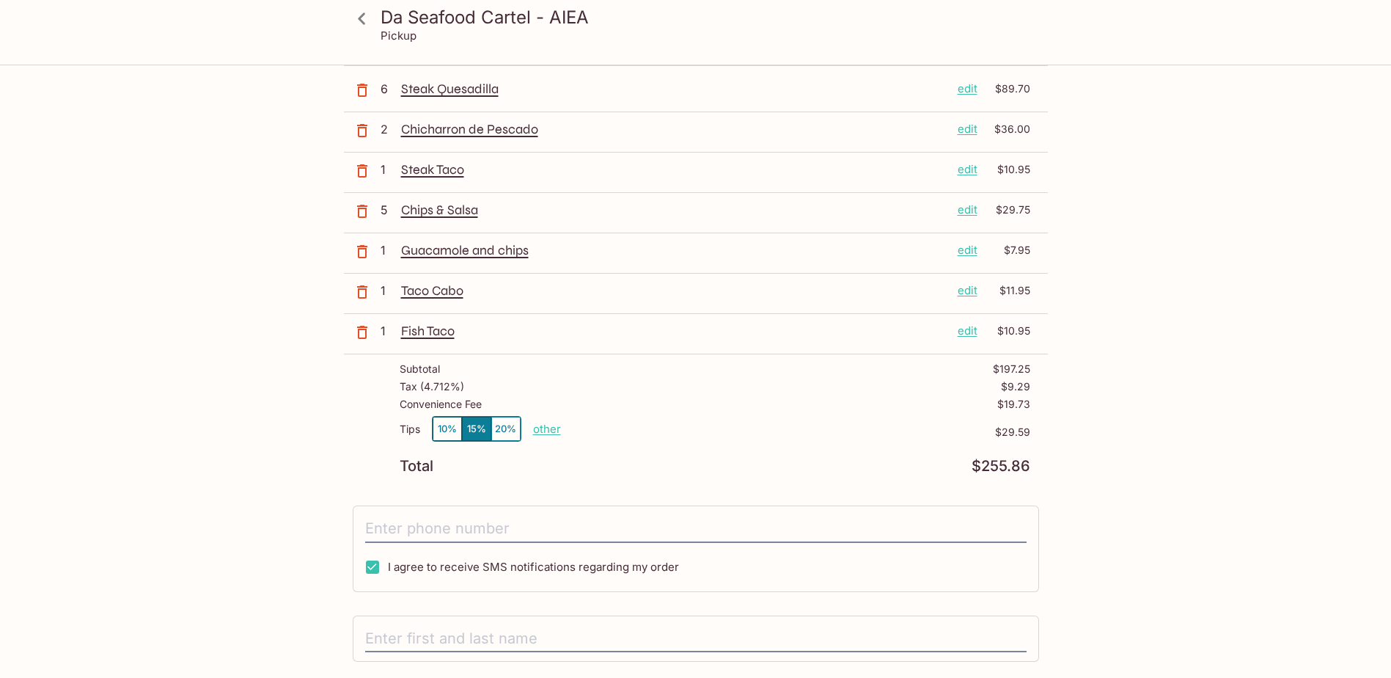
scroll to position [249, 0]
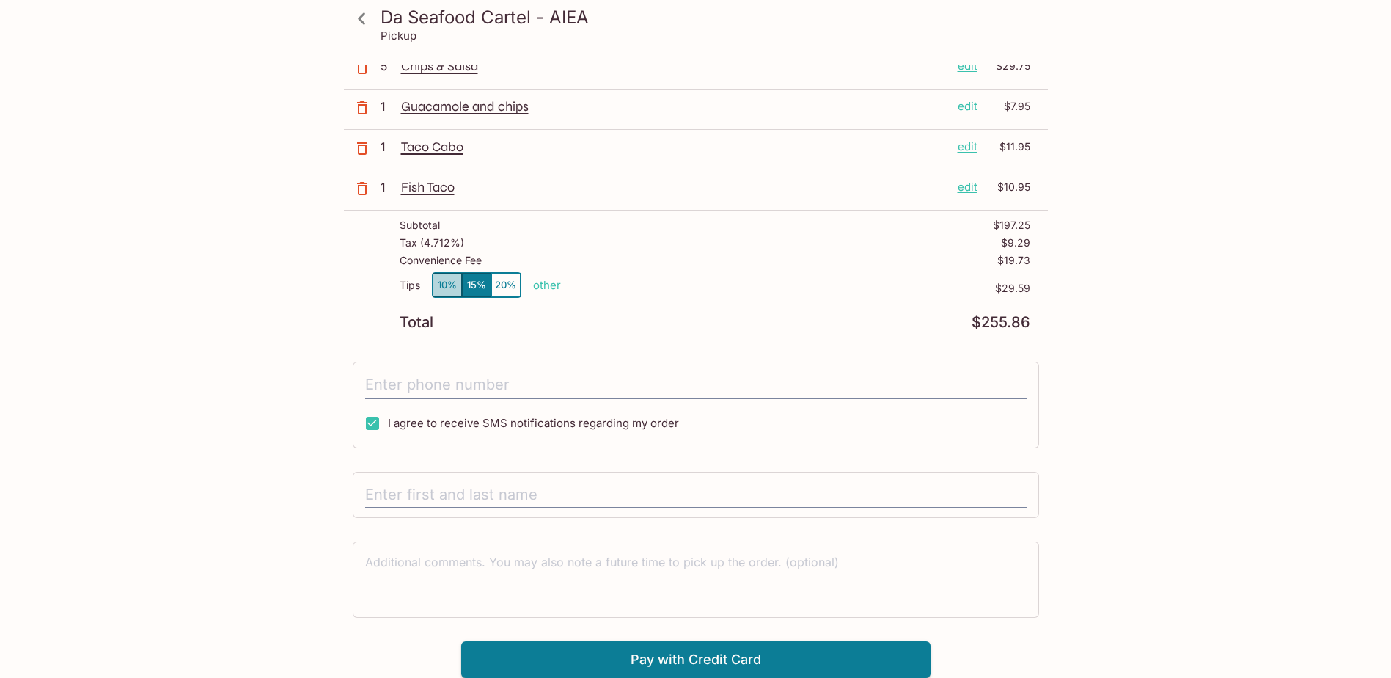
click at [452, 287] on button "10%" at bounding box center [447, 285] width 29 height 24
click at [609, 381] on input "tel" at bounding box center [695, 385] width 661 height 28
type input "[PHONE_NUMBER]"
type input "[PERSON_NAME]"
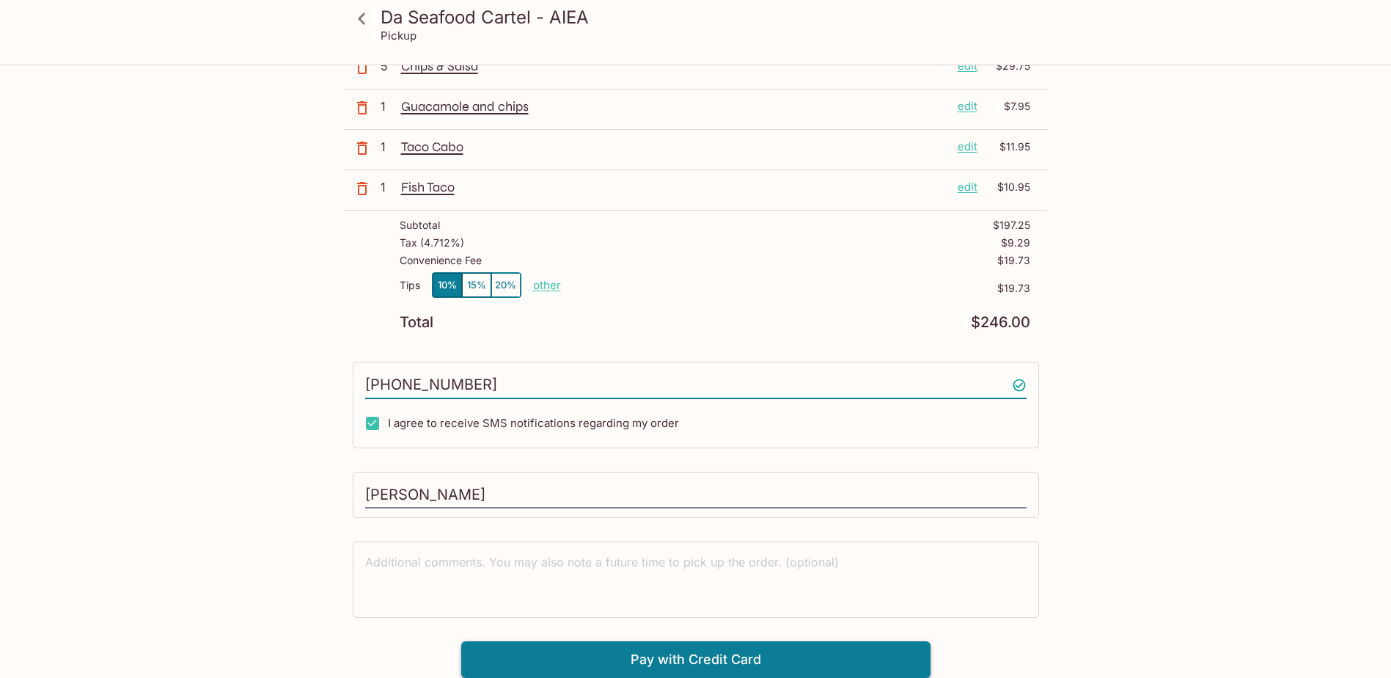
click at [766, 656] on button "Pay with Credit Card" at bounding box center [695, 659] width 469 height 37
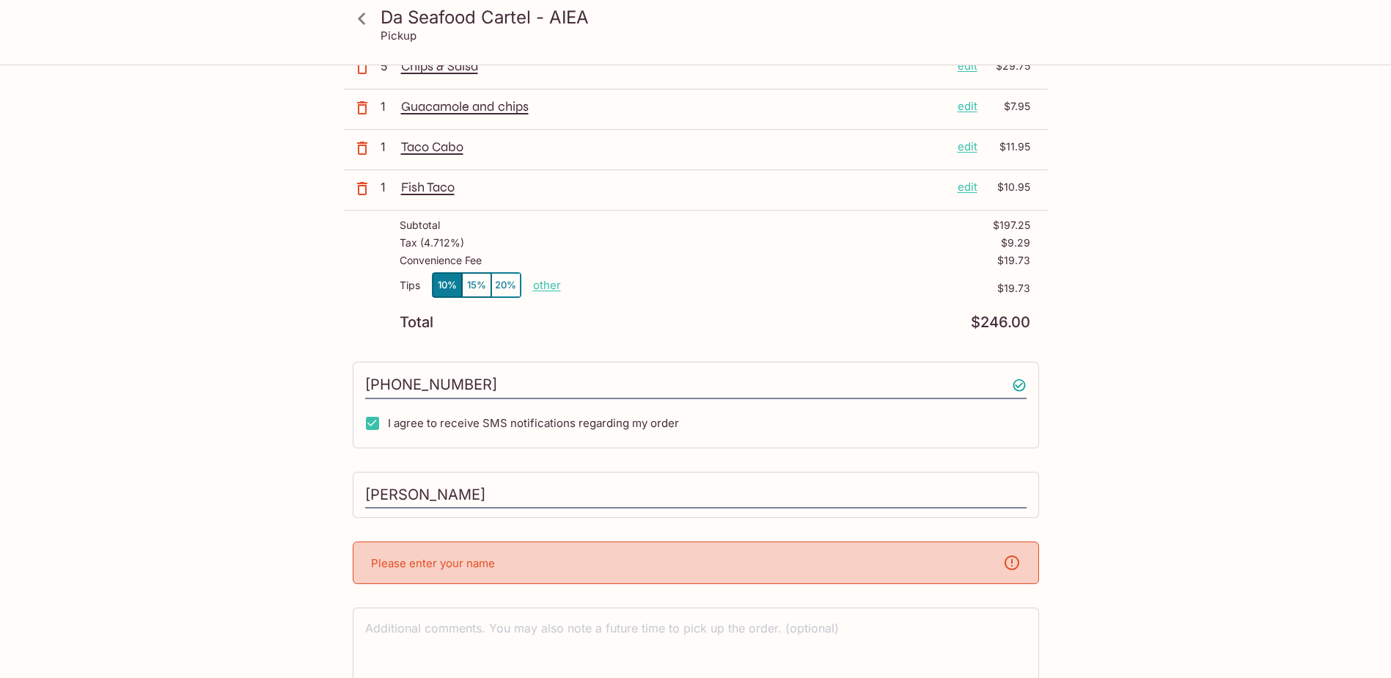
click at [683, 581] on div "Please enter your name" at bounding box center [696, 562] width 686 height 43
click at [665, 557] on div "Please enter your name" at bounding box center [696, 562] width 686 height 43
click at [1015, 568] on icon at bounding box center [1012, 562] width 15 height 15
click at [794, 507] on input "[PERSON_NAME]" at bounding box center [695, 495] width 661 height 28
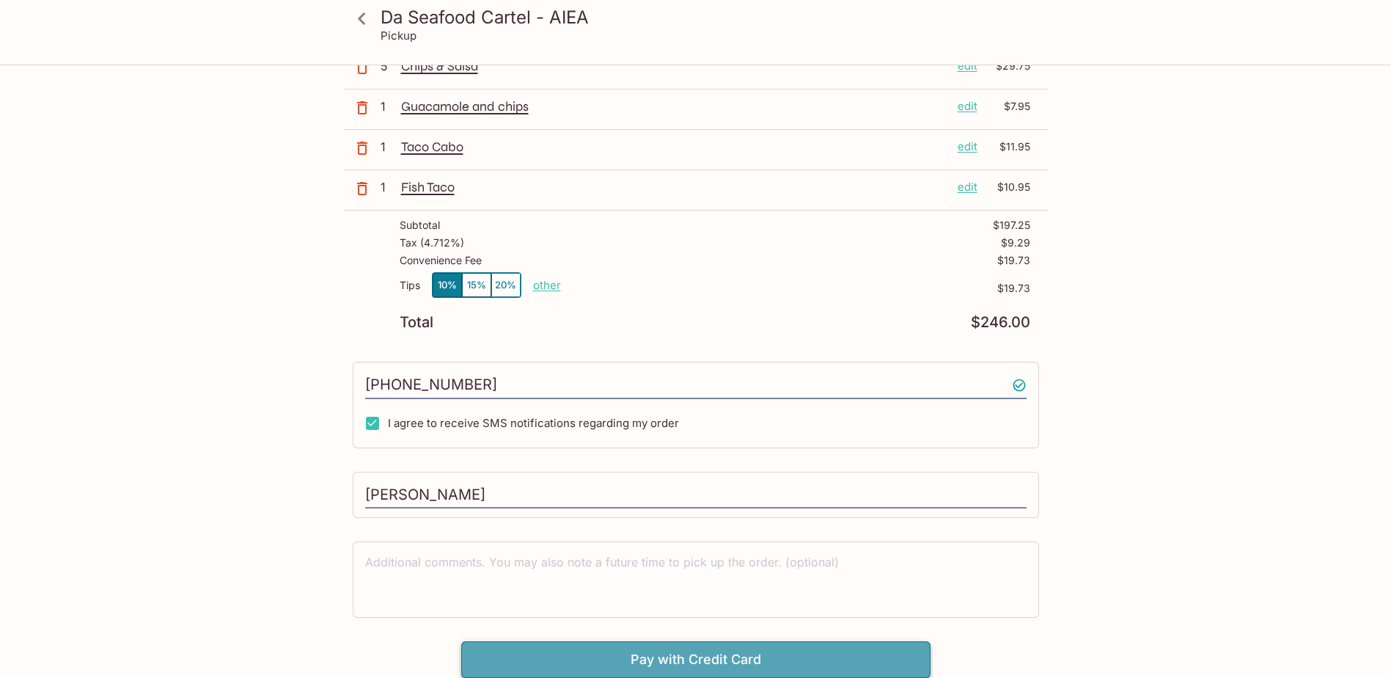
click at [669, 653] on button "Pay with Credit Card" at bounding box center [695, 659] width 469 height 37
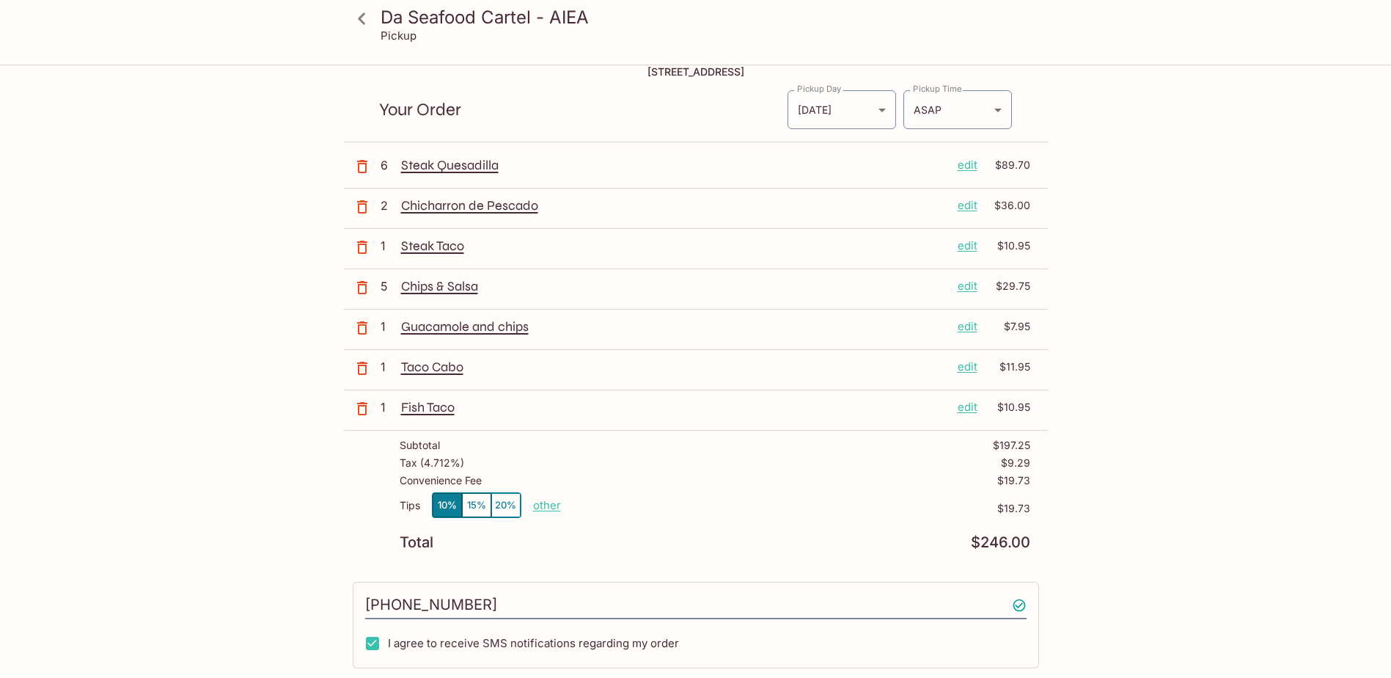
scroll to position [0, 0]
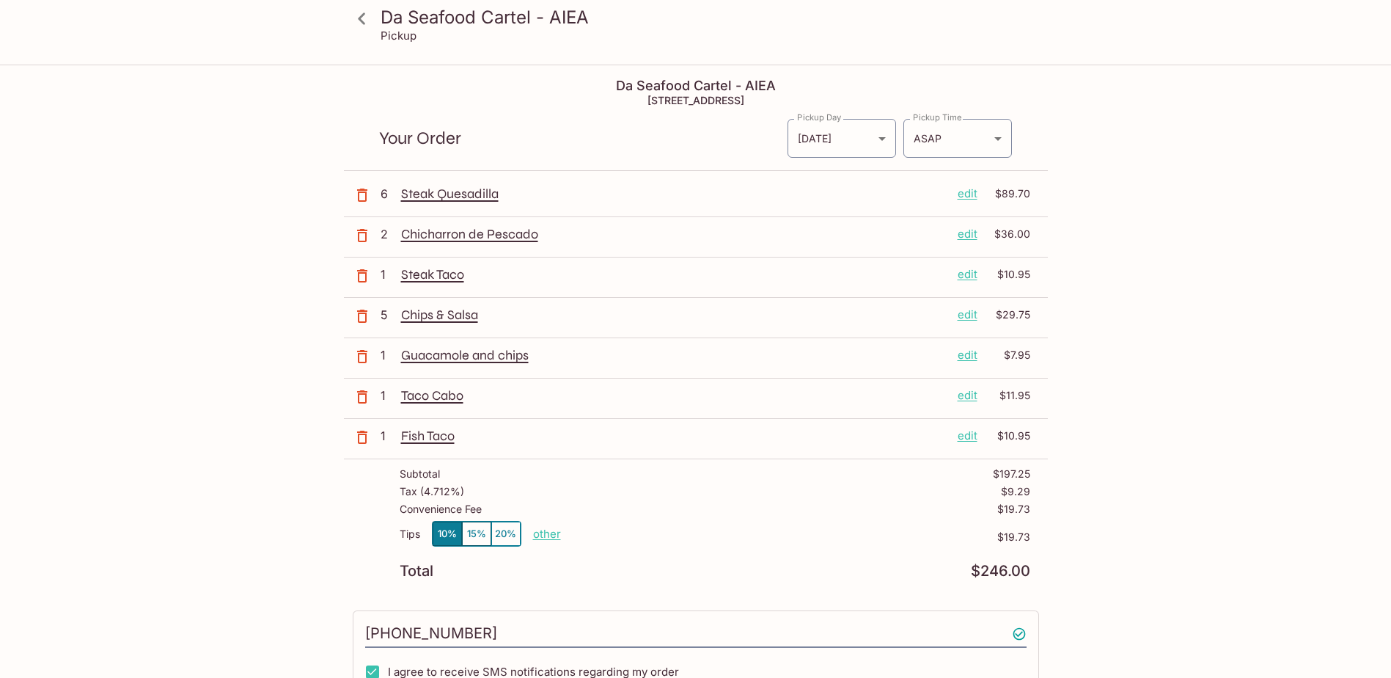
click at [958, 119] on label "Pickup Time" at bounding box center [937, 117] width 49 height 12
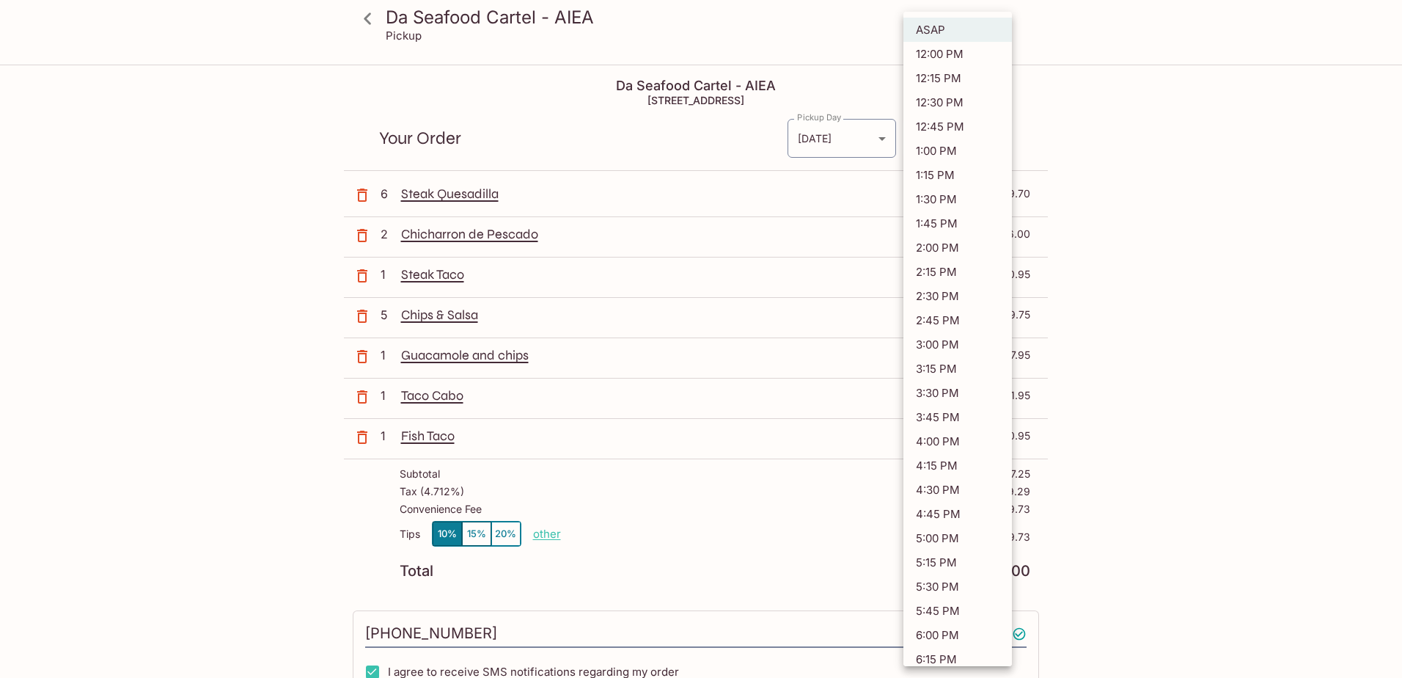
click at [960, 144] on body "Da Seafood Cartel - AIEA Pickup Da Seafood Cartel - AIEA 98-[STREET_ADDRESS] Yo…" at bounding box center [701, 405] width 1402 height 678
click at [964, 55] on li "12:00 PM" at bounding box center [957, 54] width 109 height 24
type input "[DATE]T22:00:32.000000Z"
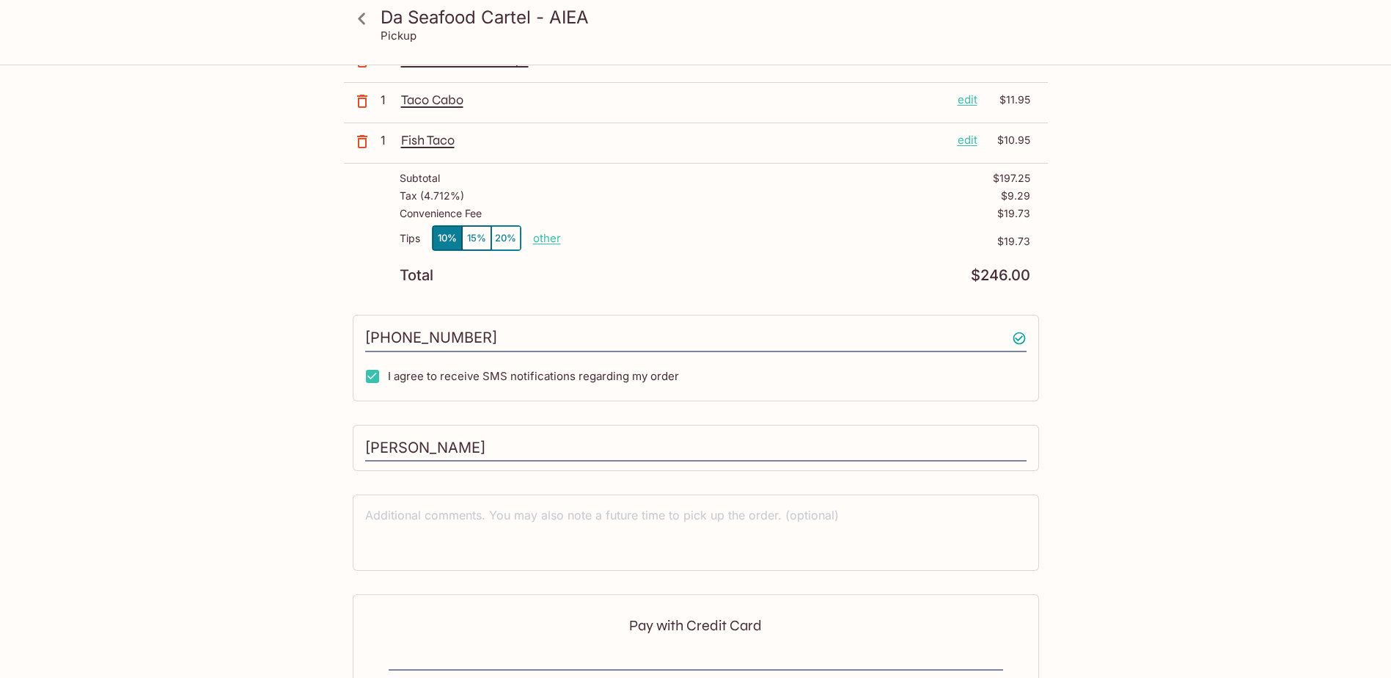
scroll to position [469, 0]
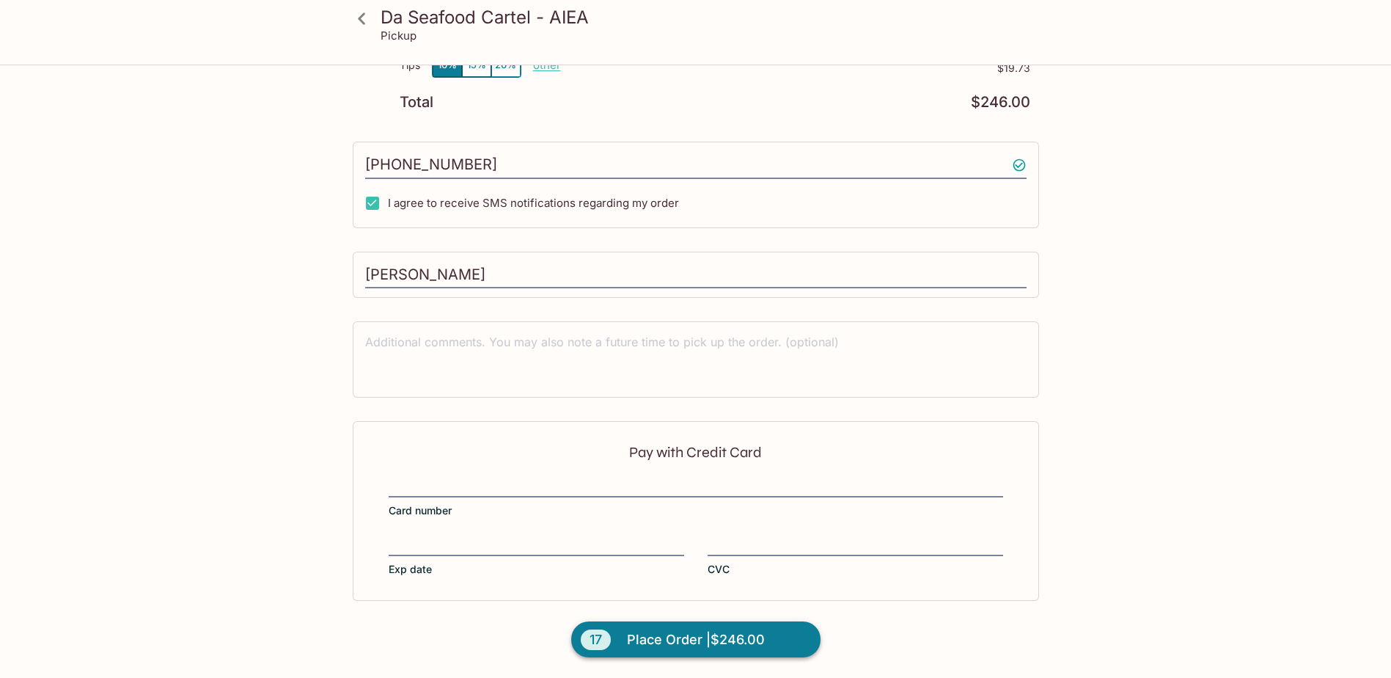
click at [714, 636] on span "Place Order | $246.00" at bounding box center [696, 639] width 138 height 23
